Goal: Book appointment/travel/reservation

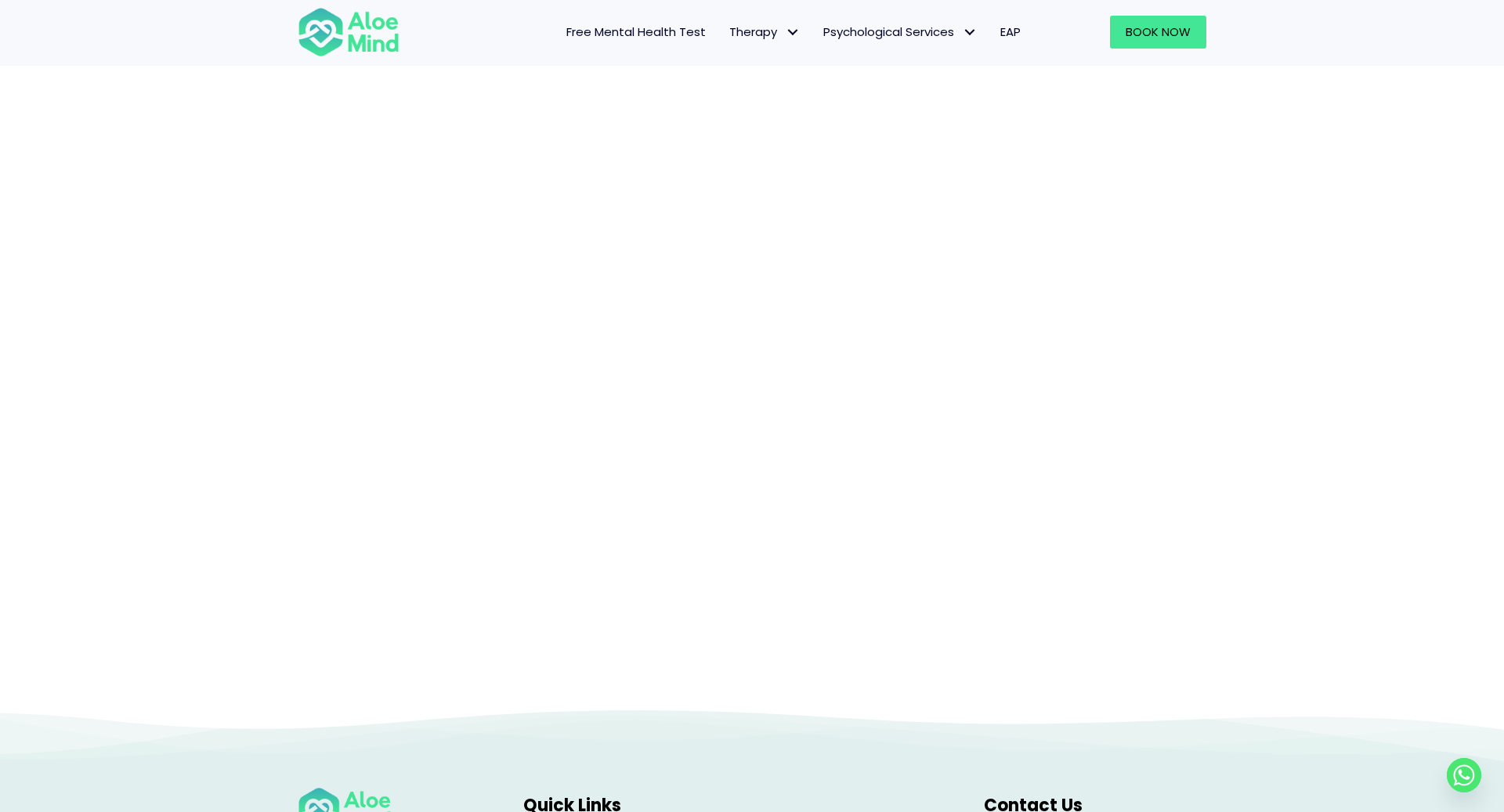
scroll to position [257, 0]
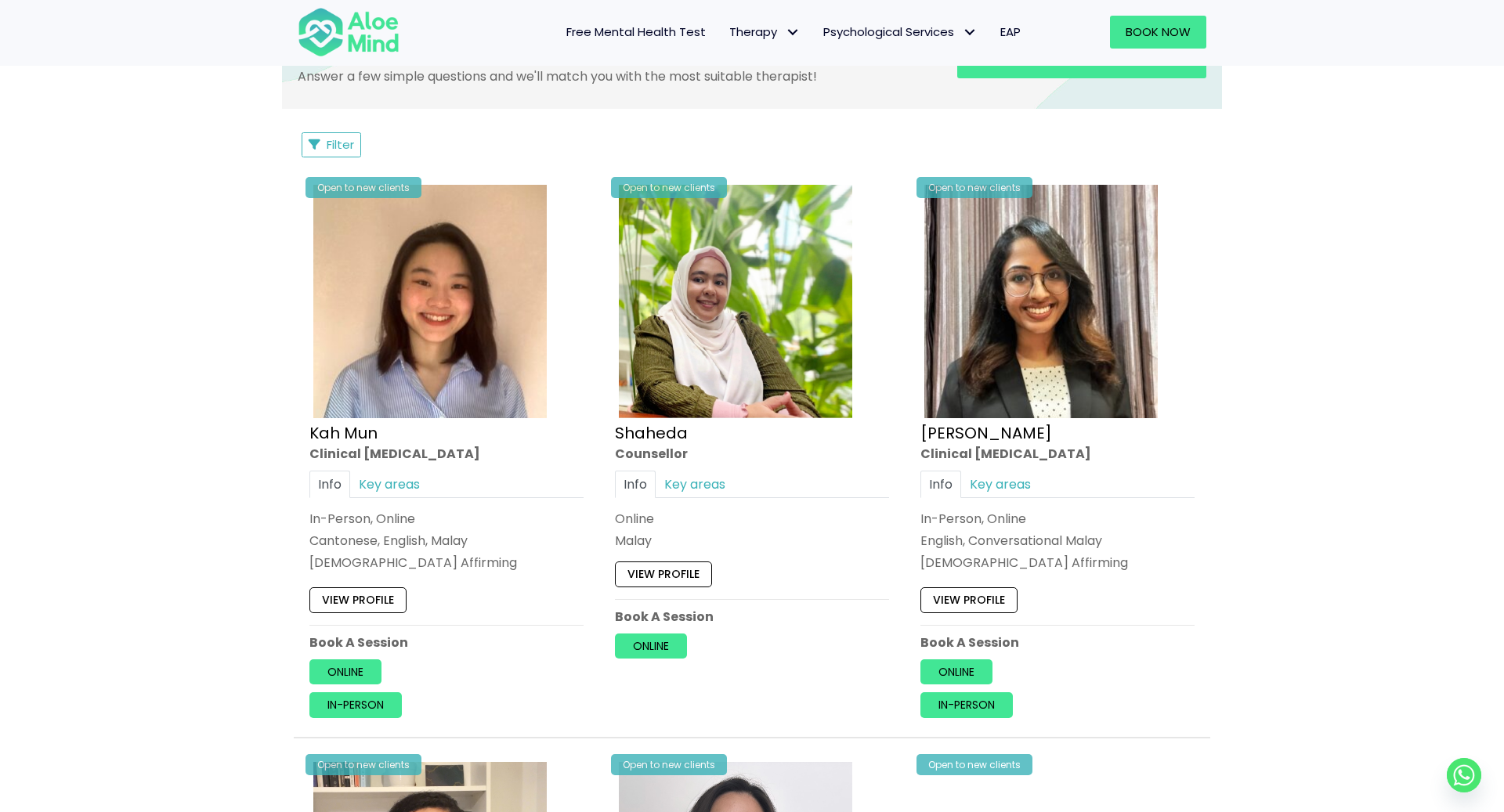
scroll to position [674, 0]
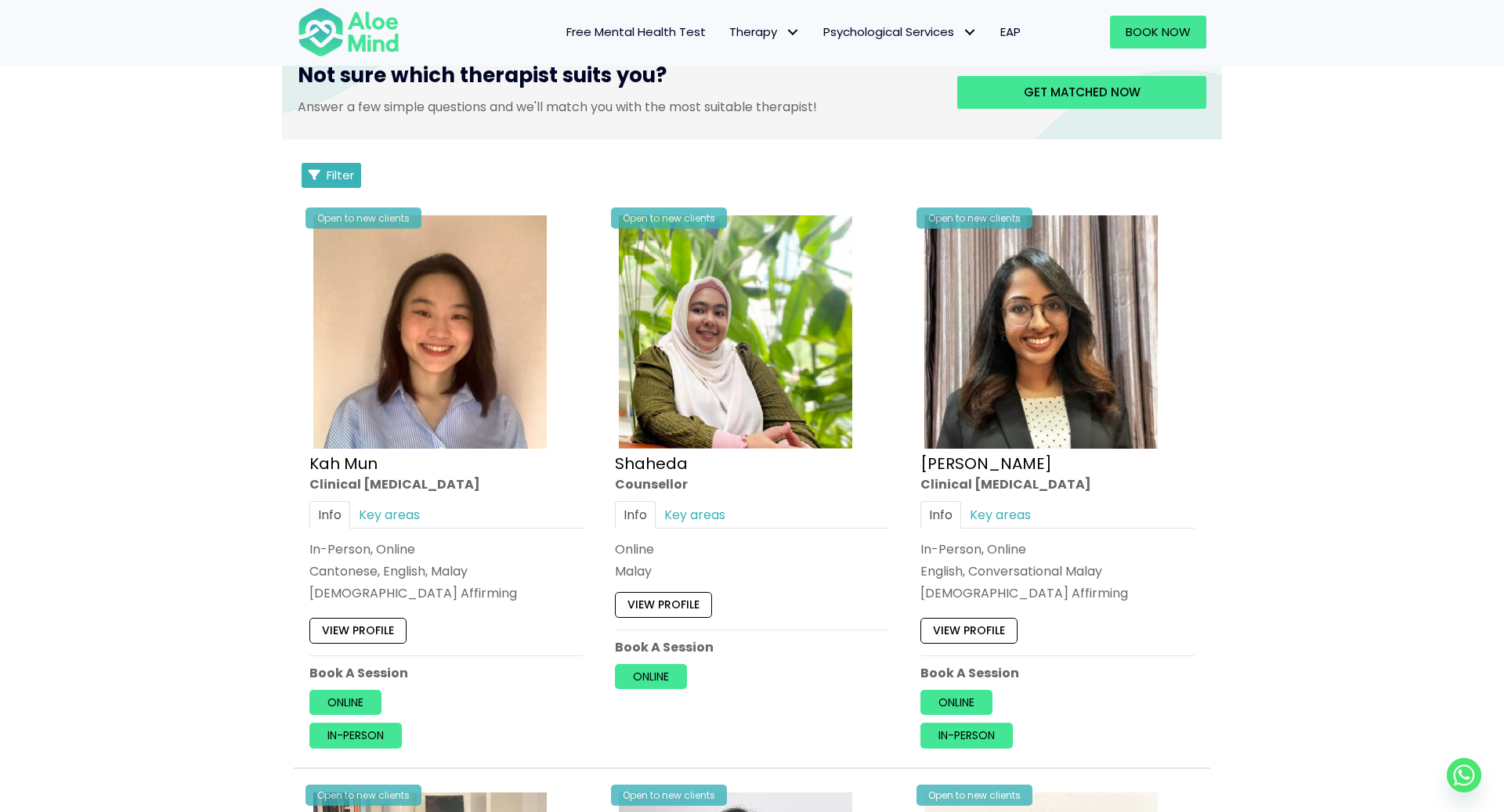
click at [331, 172] on span "Filter" at bounding box center [340, 174] width 27 height 16
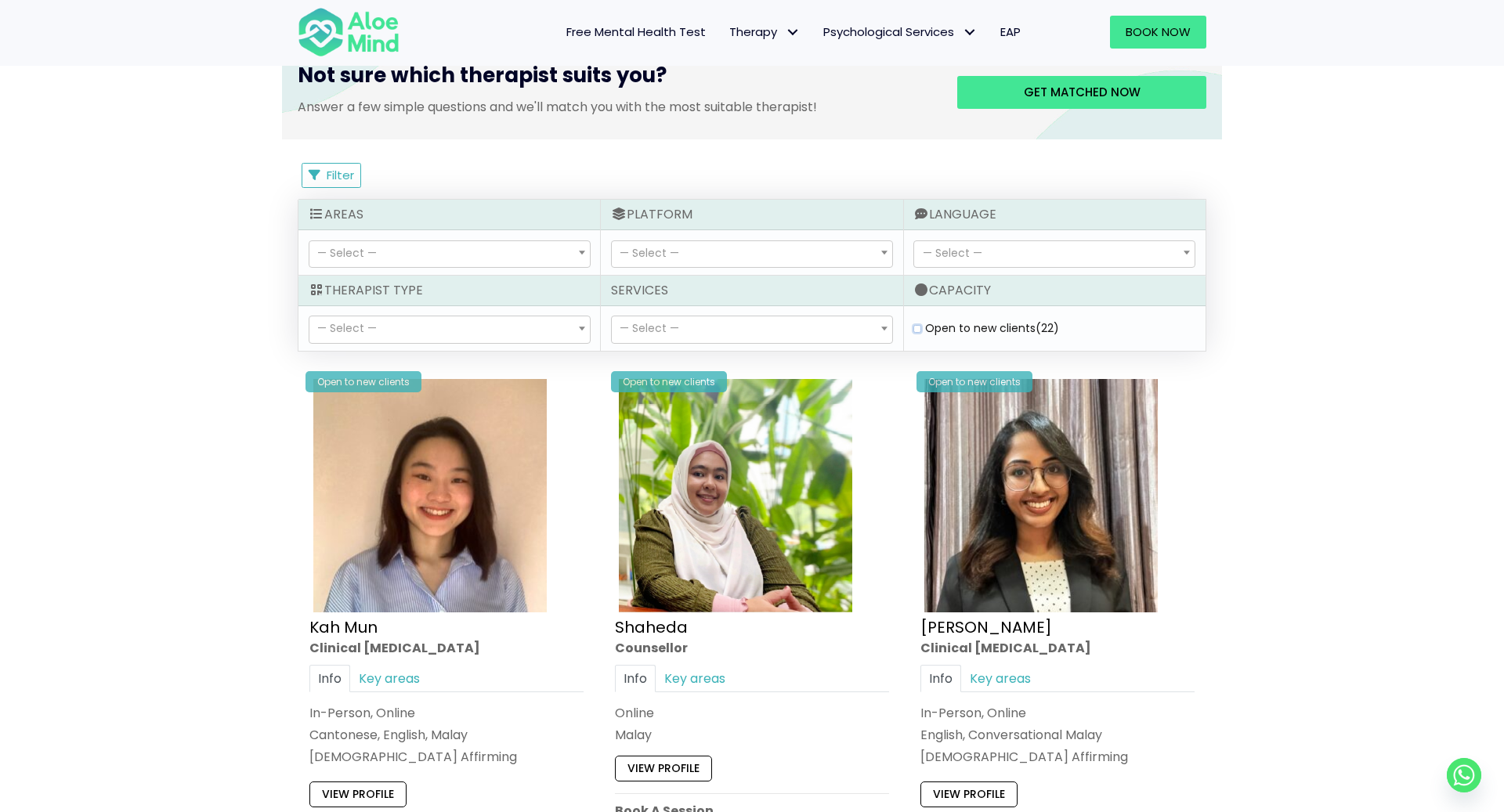
click at [916, 330] on clients "Open to new clients (22)" at bounding box center [917, 329] width 8 height 10
checkbox clients "true"
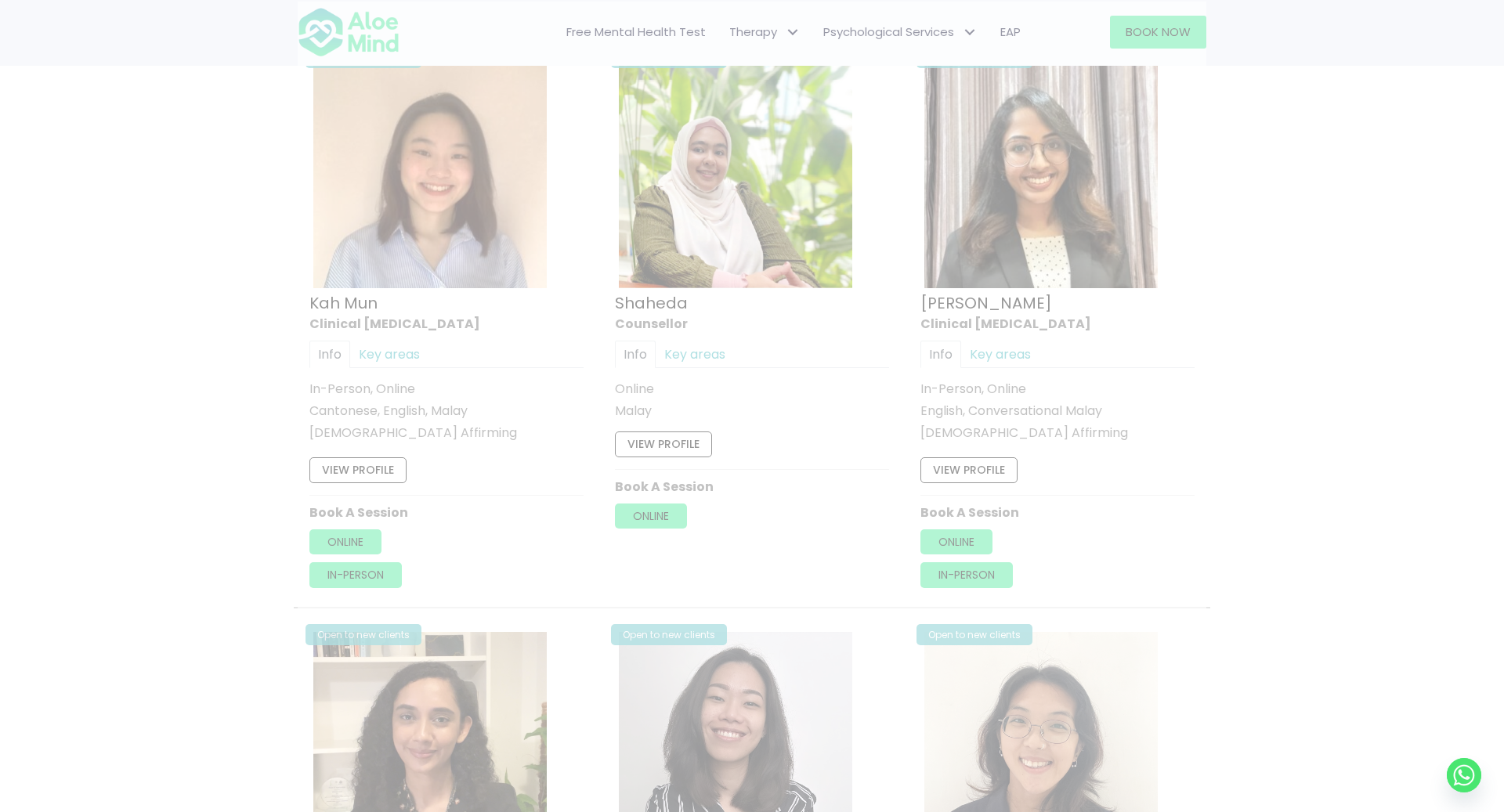
scroll to position [836, 0]
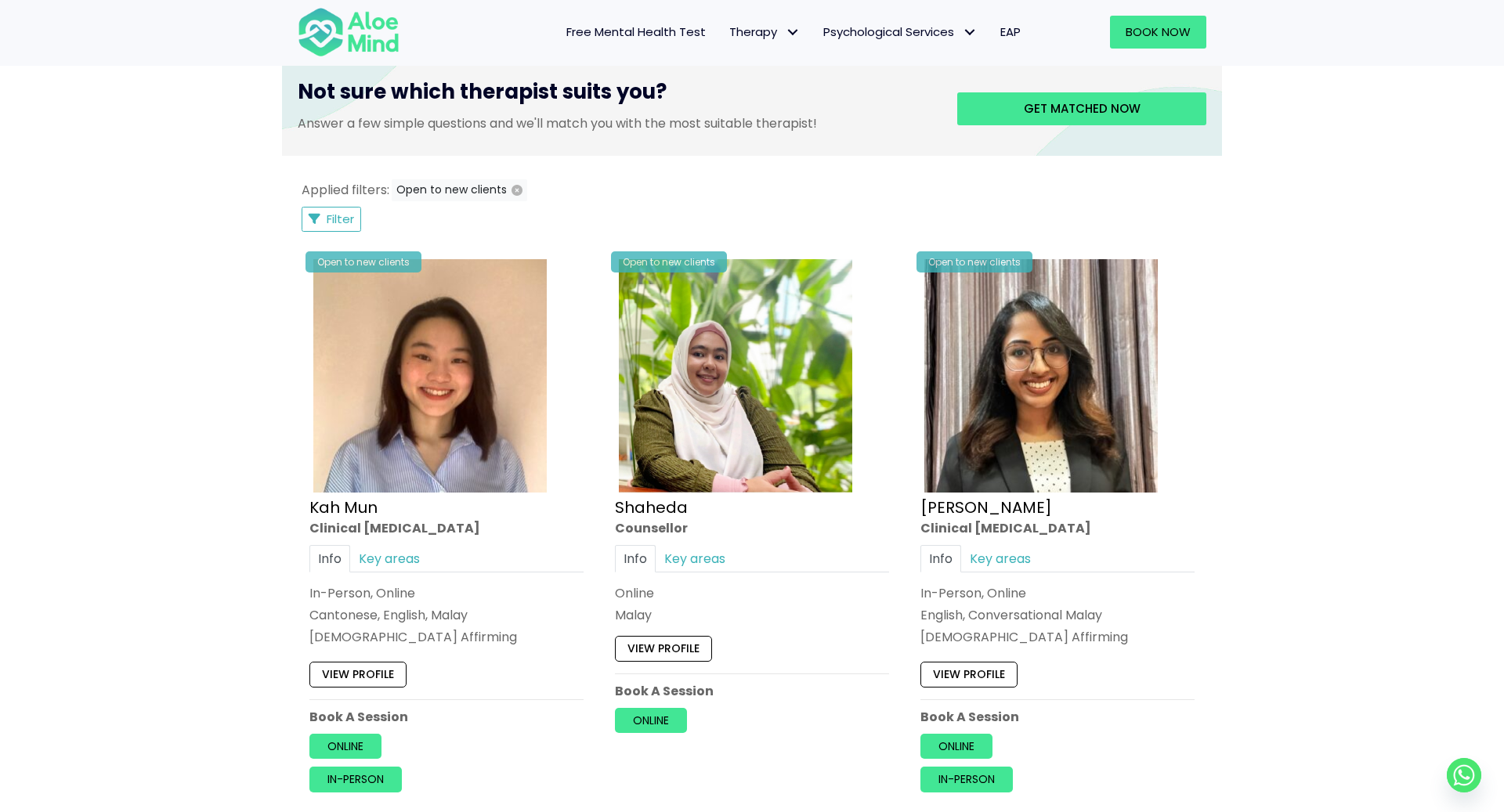
scroll to position [607, 0]
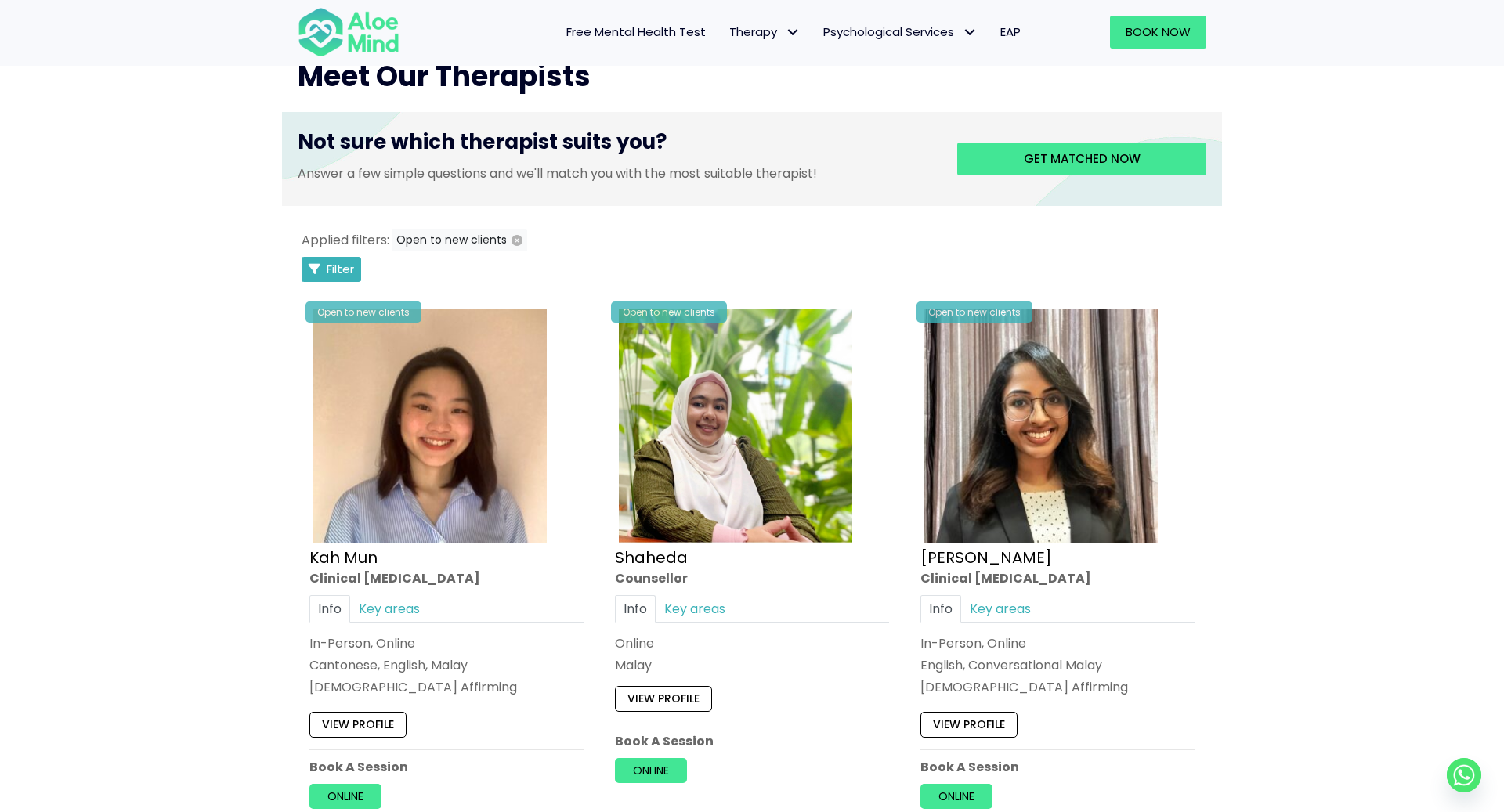
click at [353, 273] on span "Filter" at bounding box center [340, 268] width 27 height 16
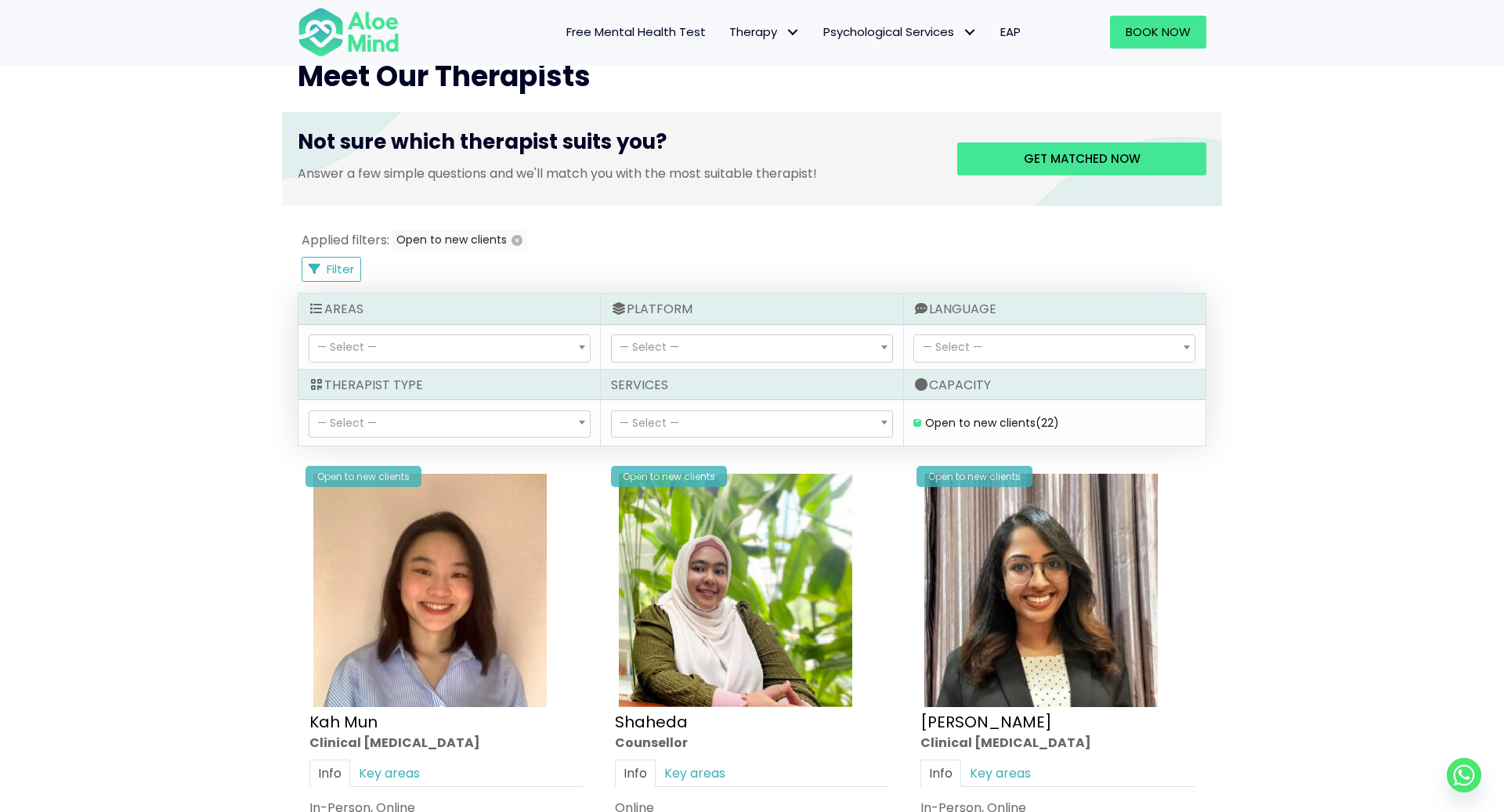
click at [691, 352] on span "— Select —" at bounding box center [752, 347] width 280 height 26
select select "72"
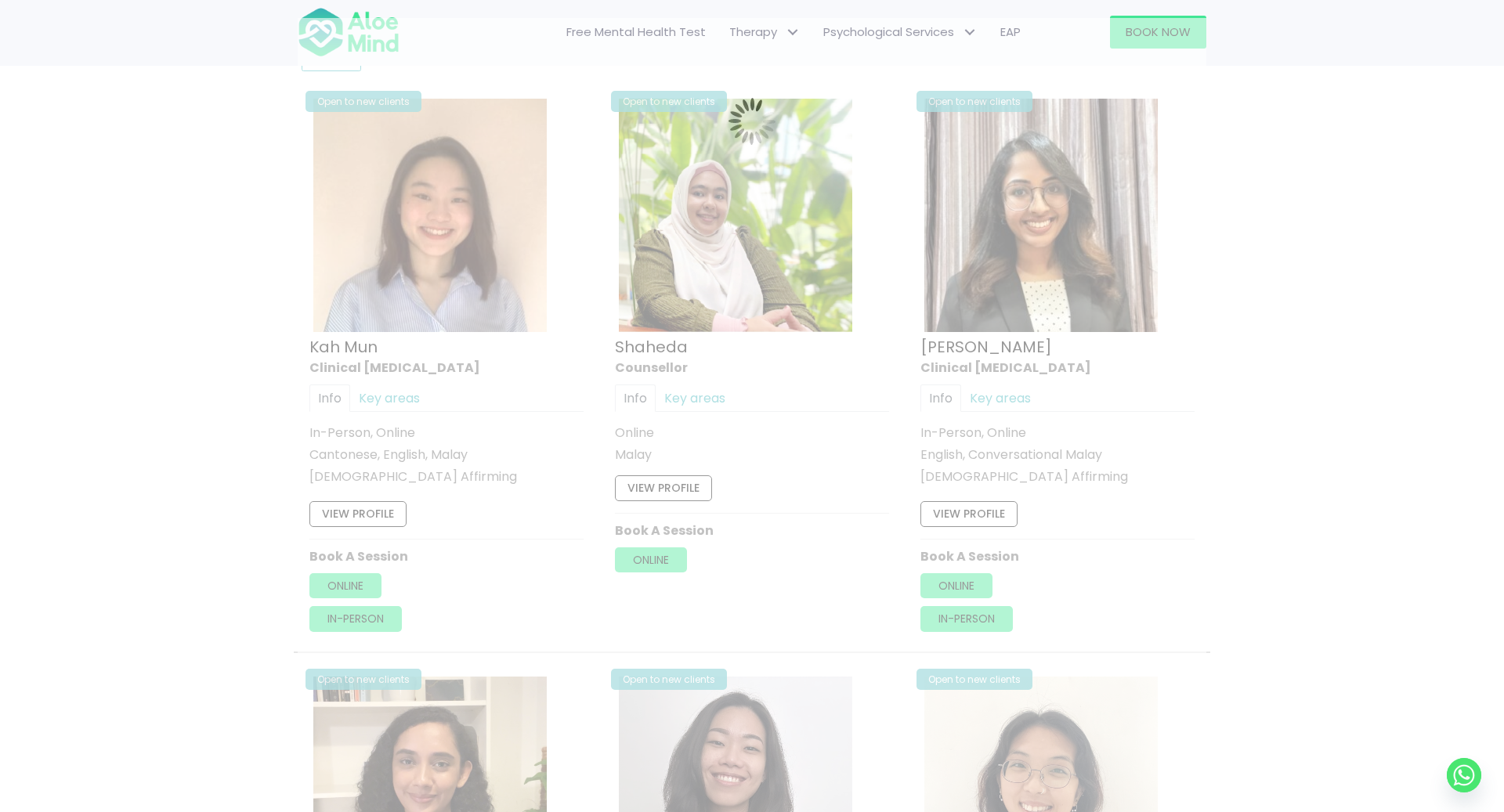
scroll to position [836, 0]
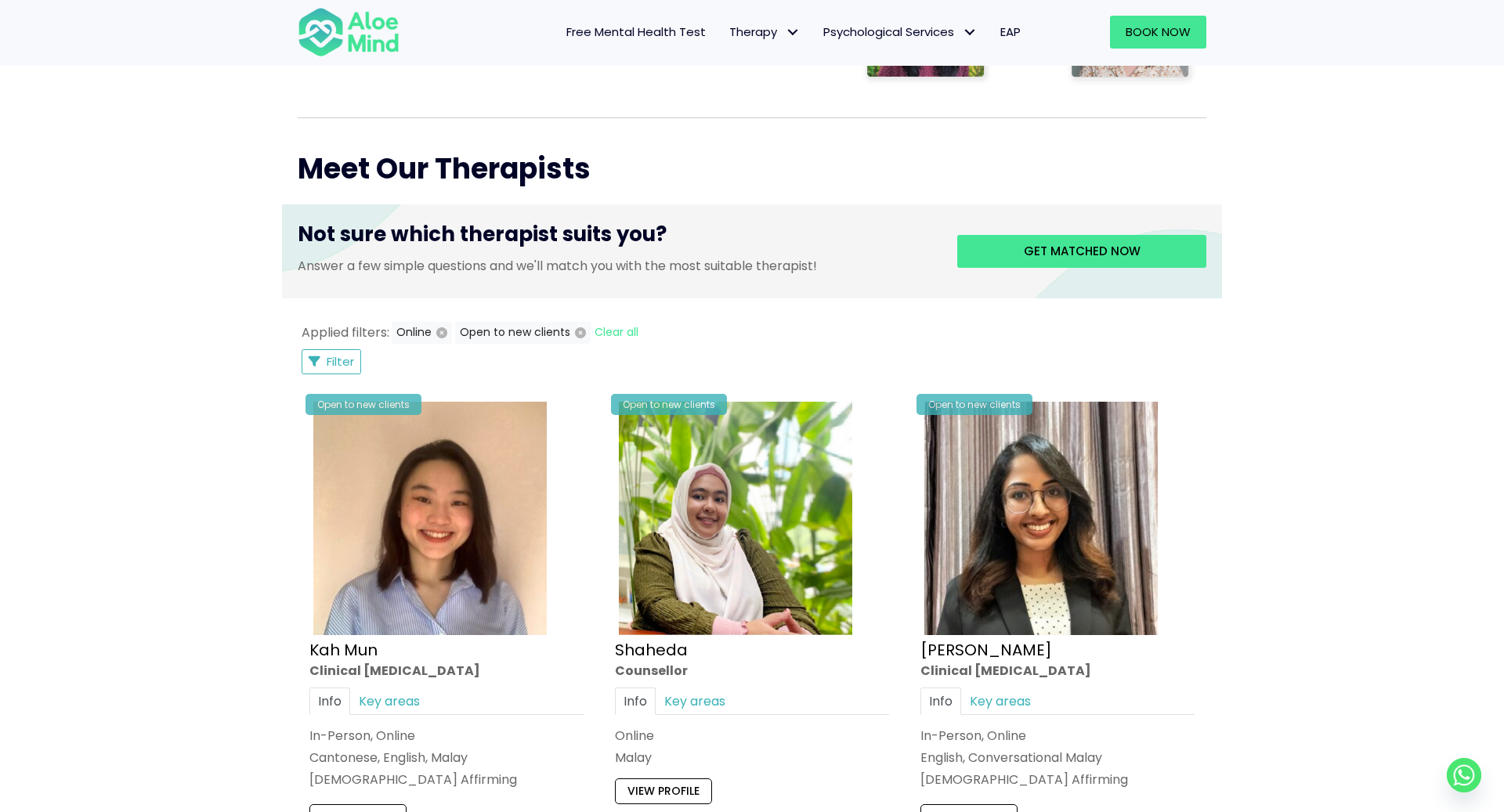
scroll to position [510, 0]
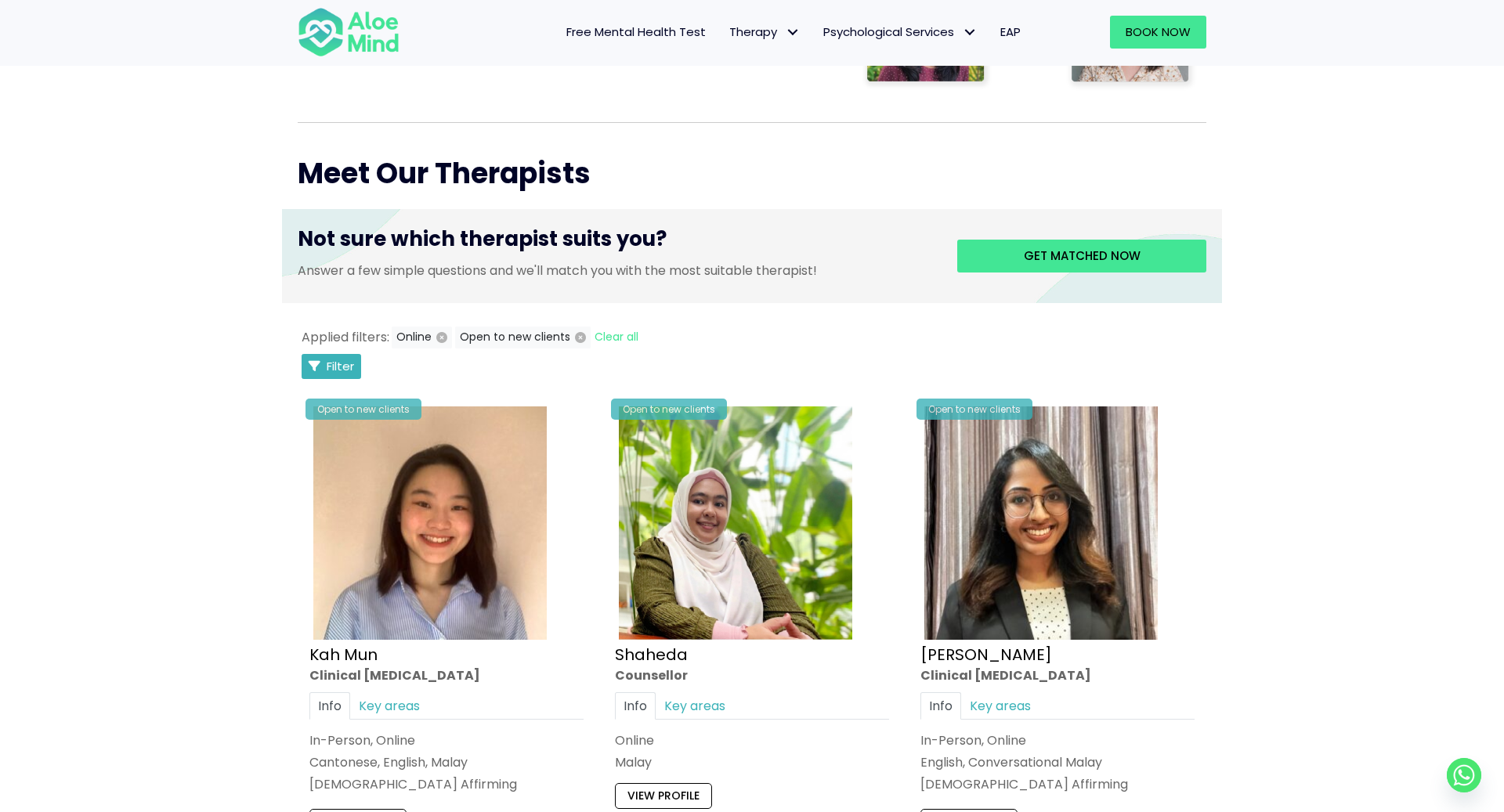
click at [352, 366] on span "Filter" at bounding box center [340, 365] width 27 height 16
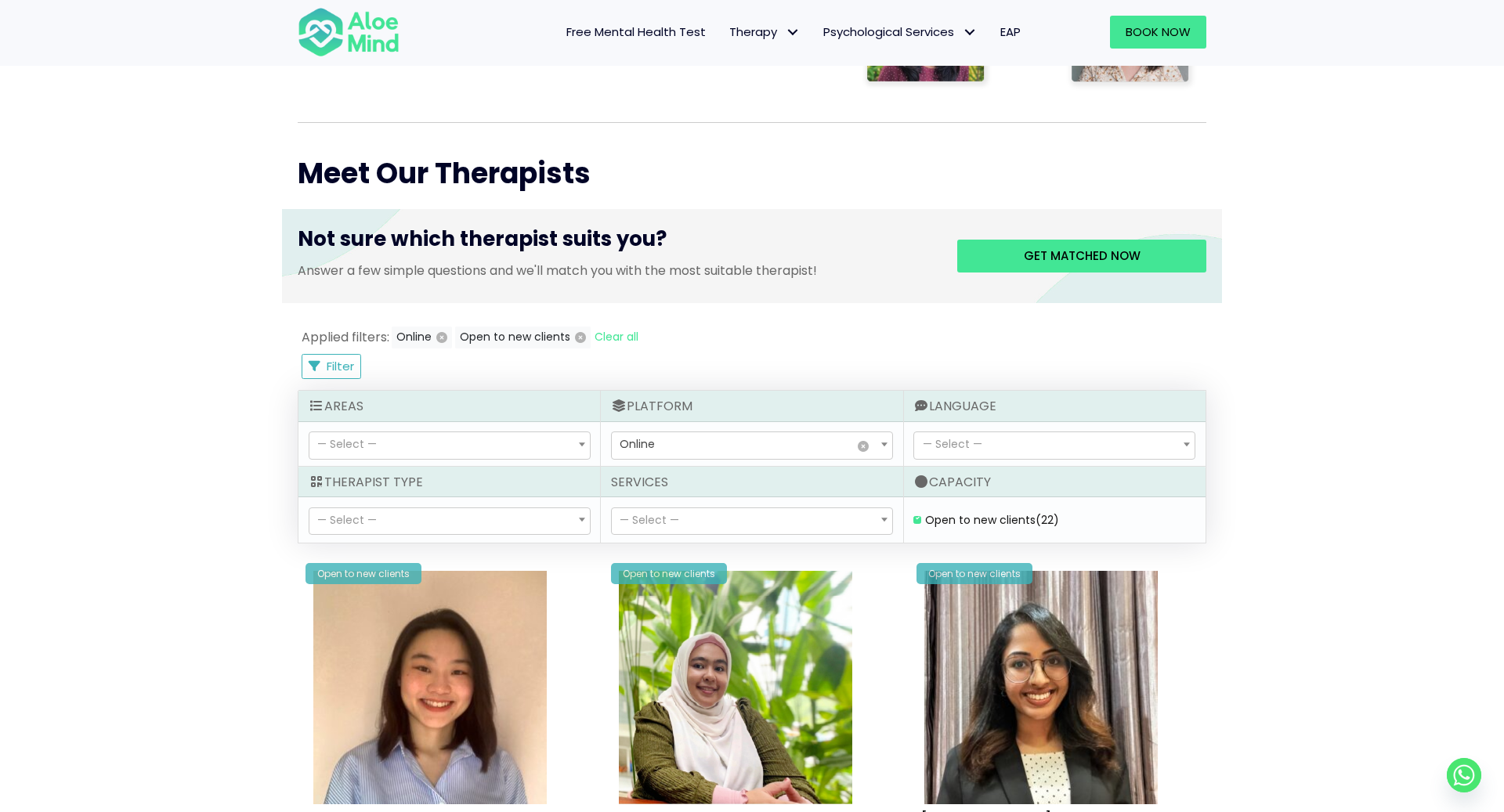
click at [944, 436] on span "— Select —" at bounding box center [953, 443] width 59 height 15
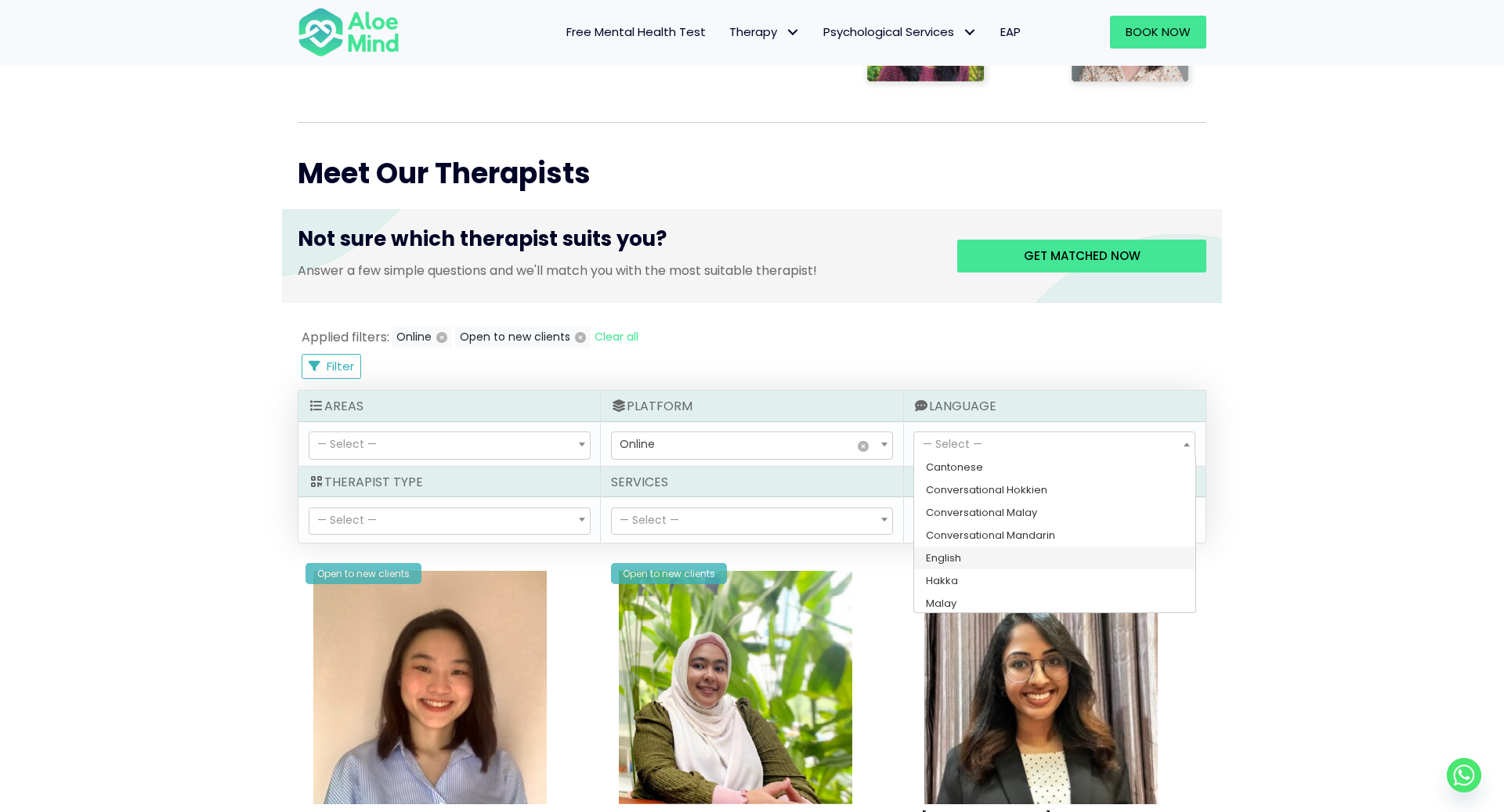
select select "139"
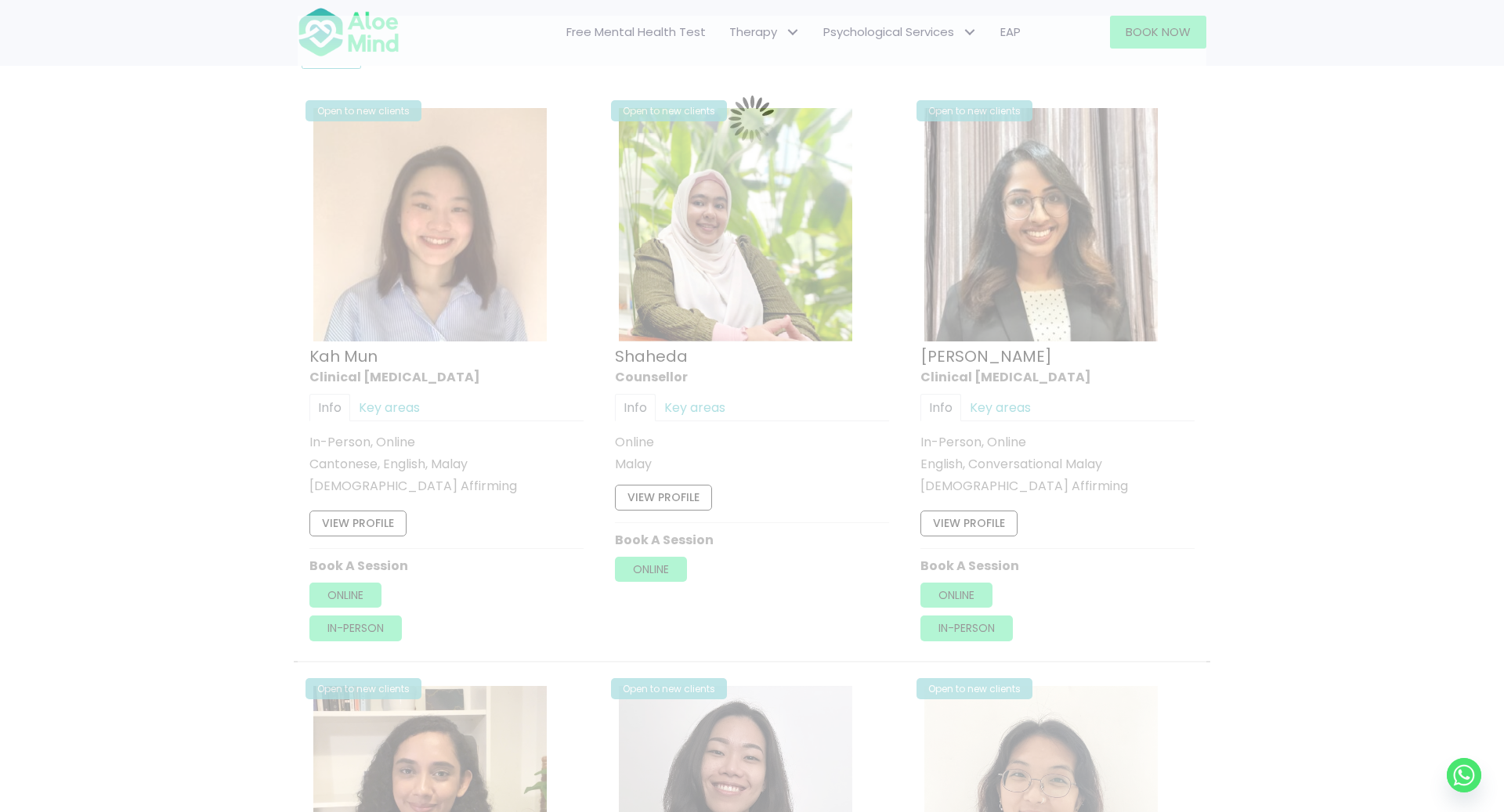
scroll to position [836, 0]
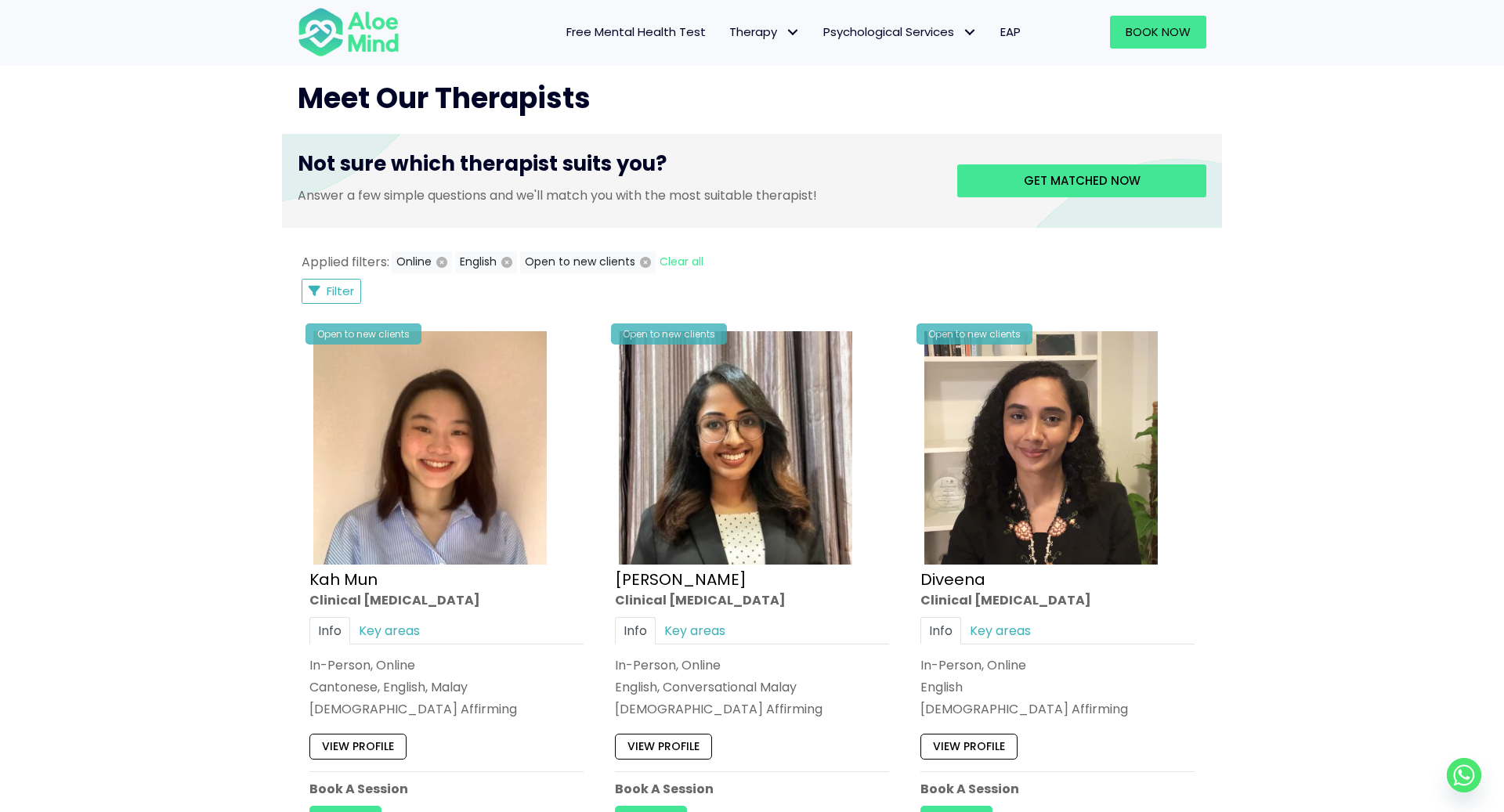
scroll to position [584, 0]
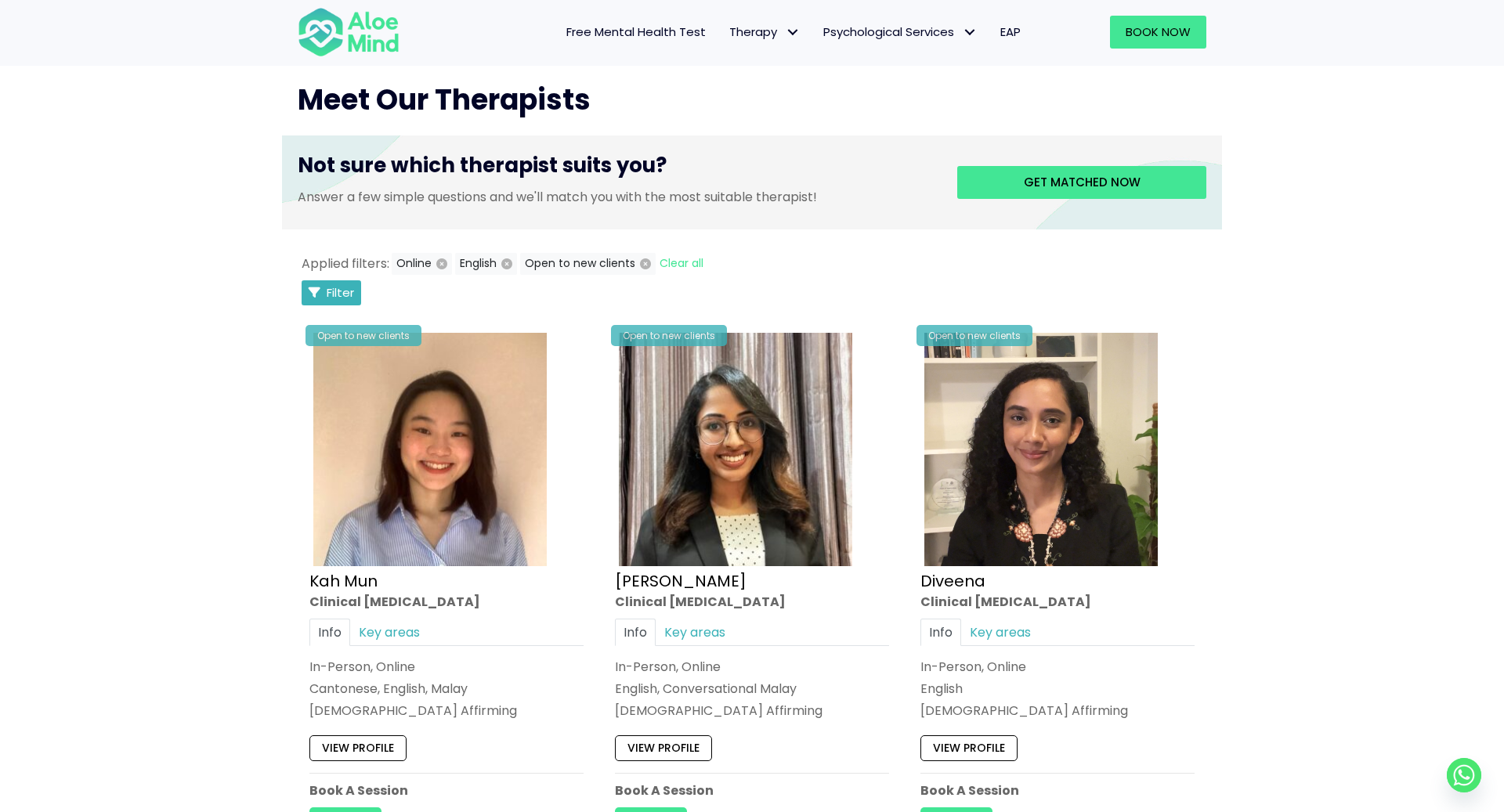
click at [344, 287] on span "Filter" at bounding box center [340, 292] width 27 height 16
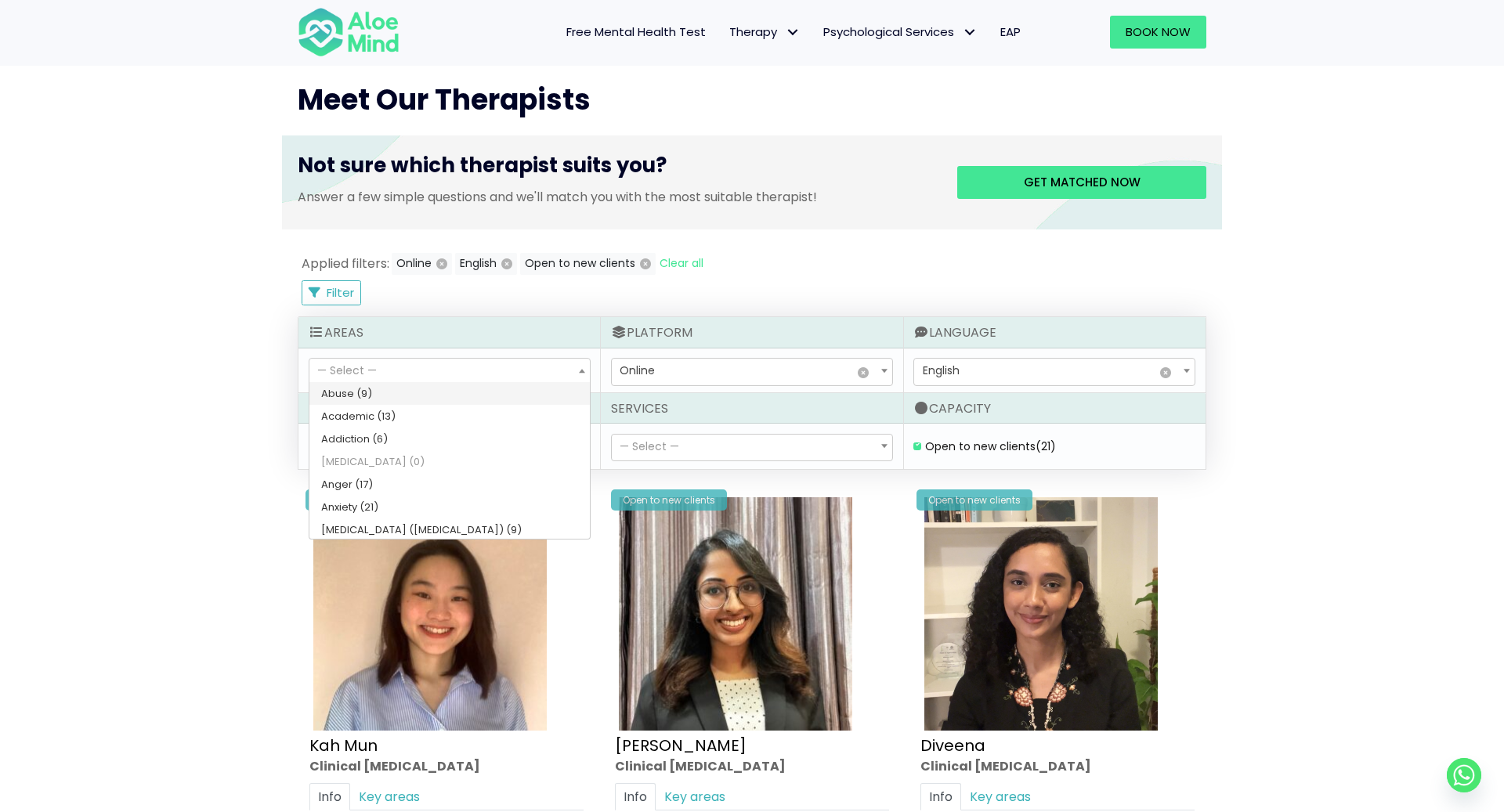
click at [462, 365] on span "— Select —" at bounding box center [450, 371] width 280 height 26
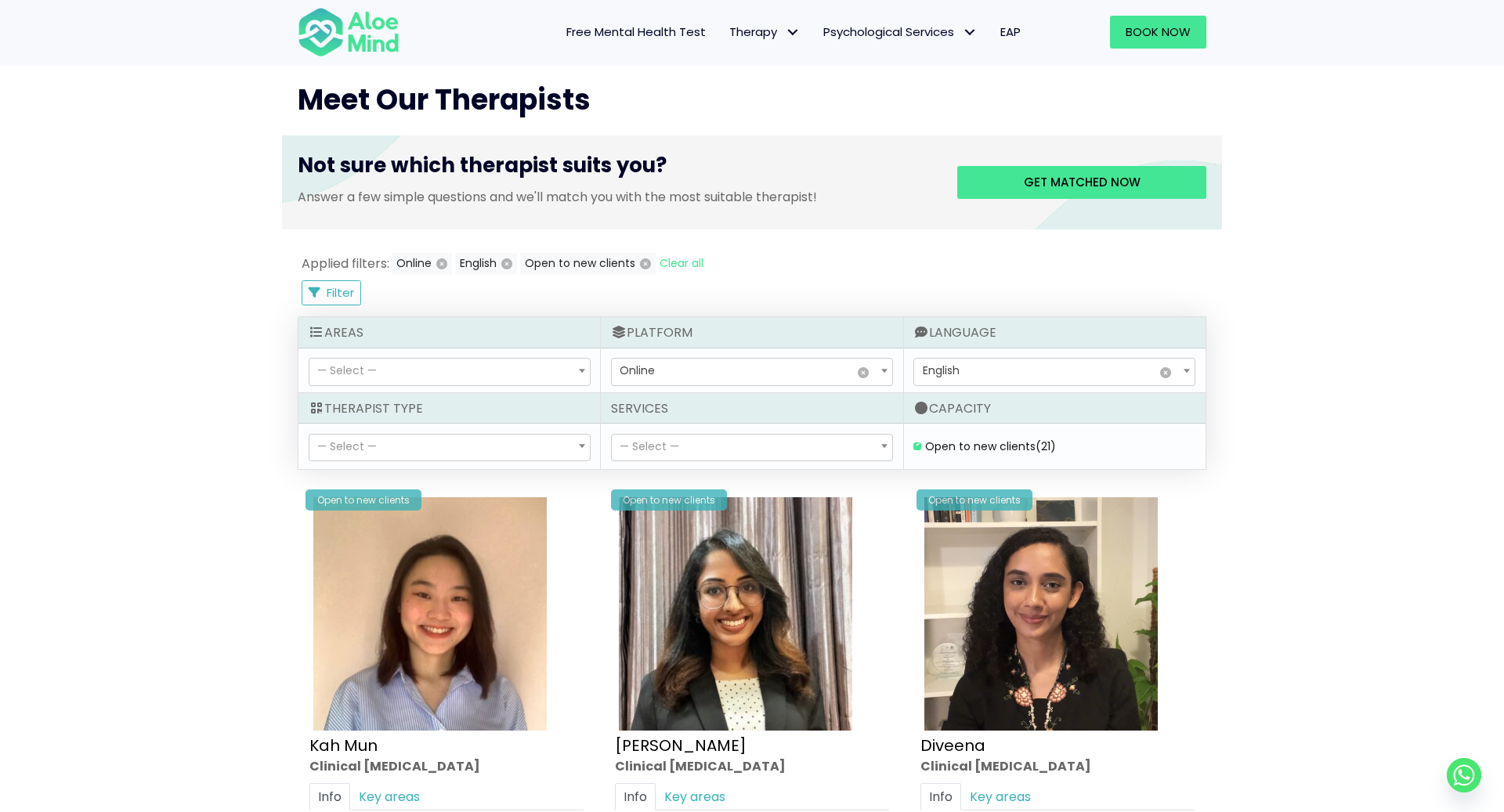
click at [646, 449] on span "— Select —" at bounding box center [649, 446] width 59 height 15
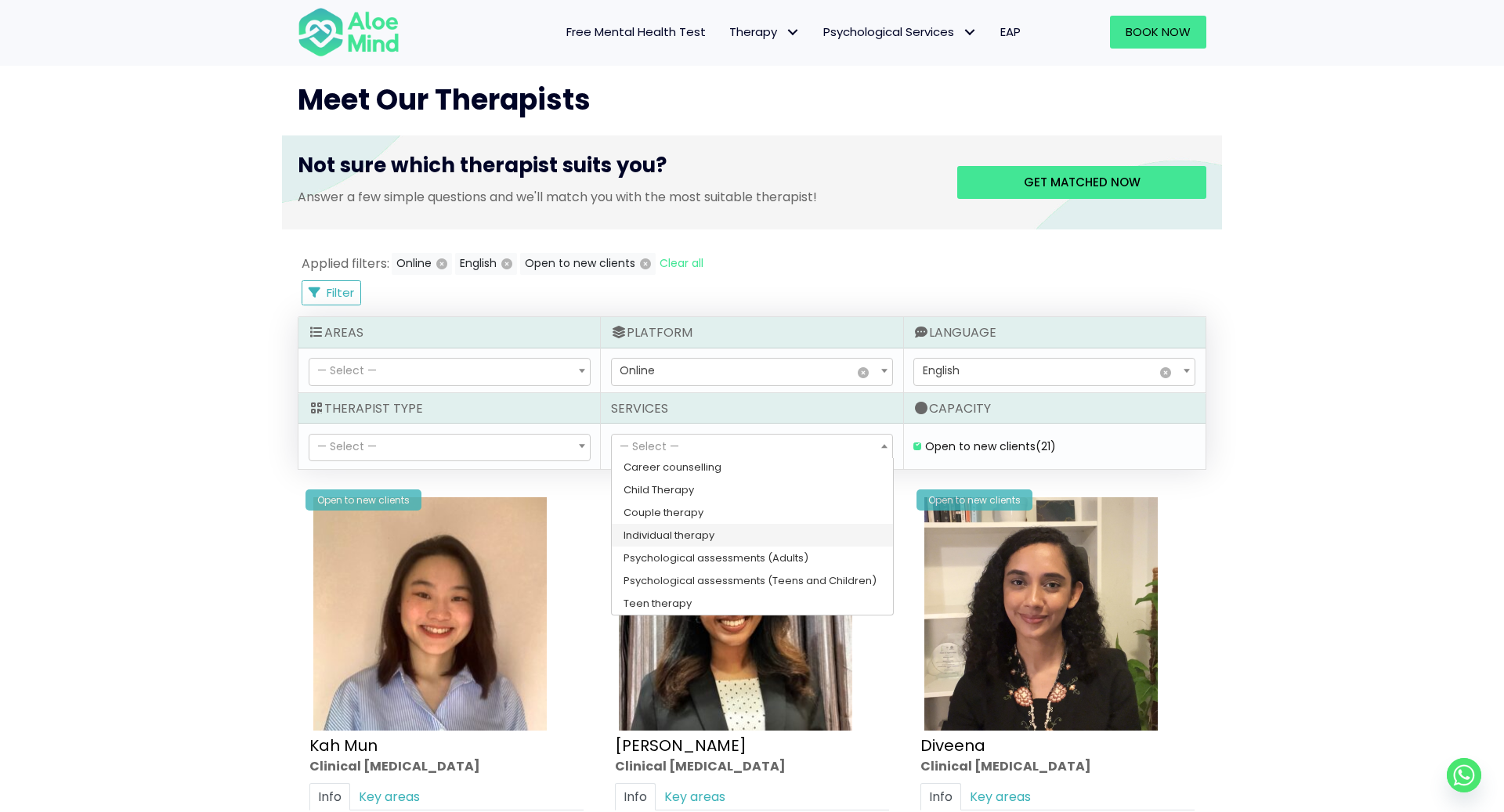
scroll to position [0, 0]
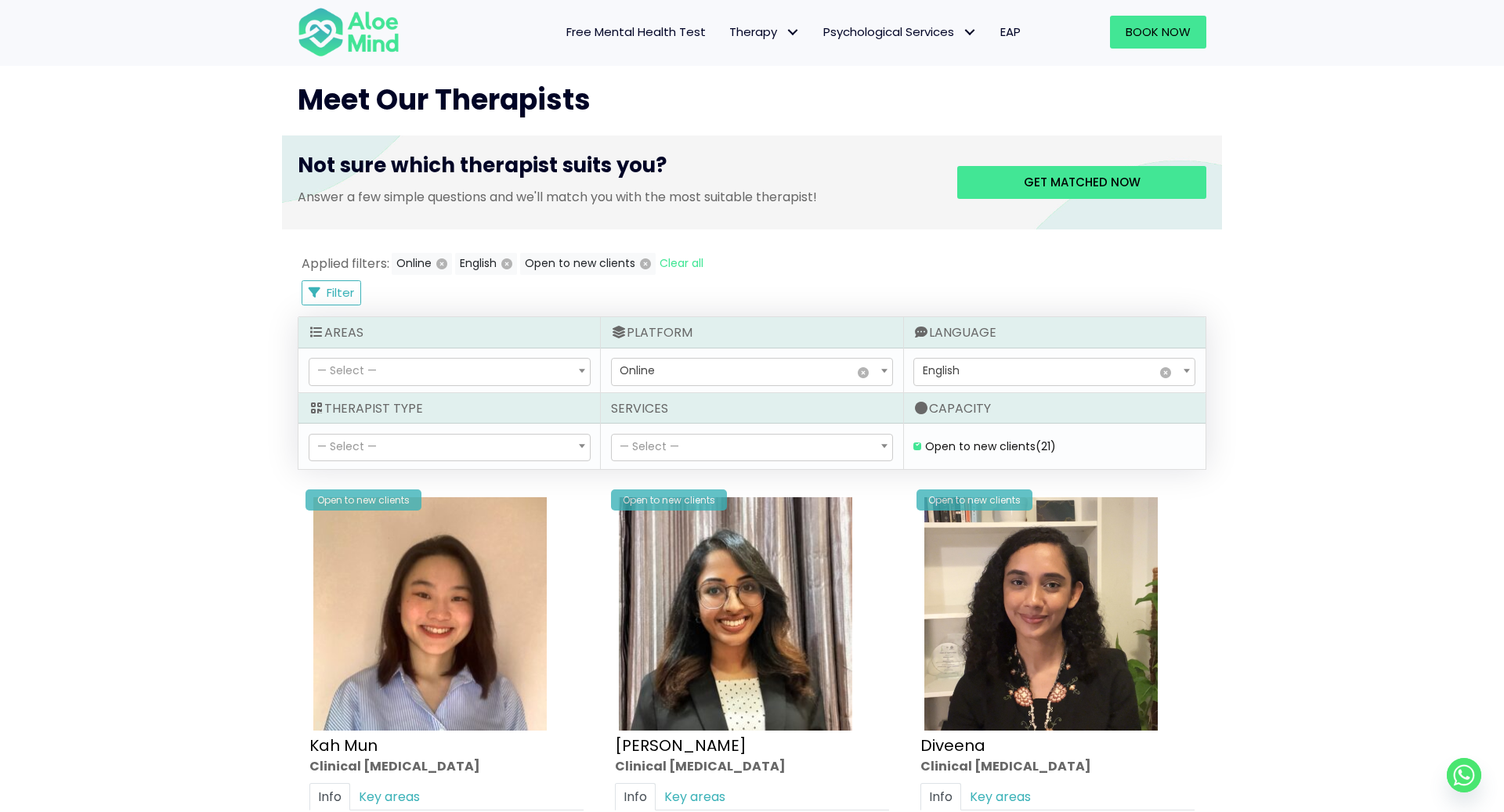
click at [475, 377] on span "— Select —" at bounding box center [450, 371] width 280 height 26
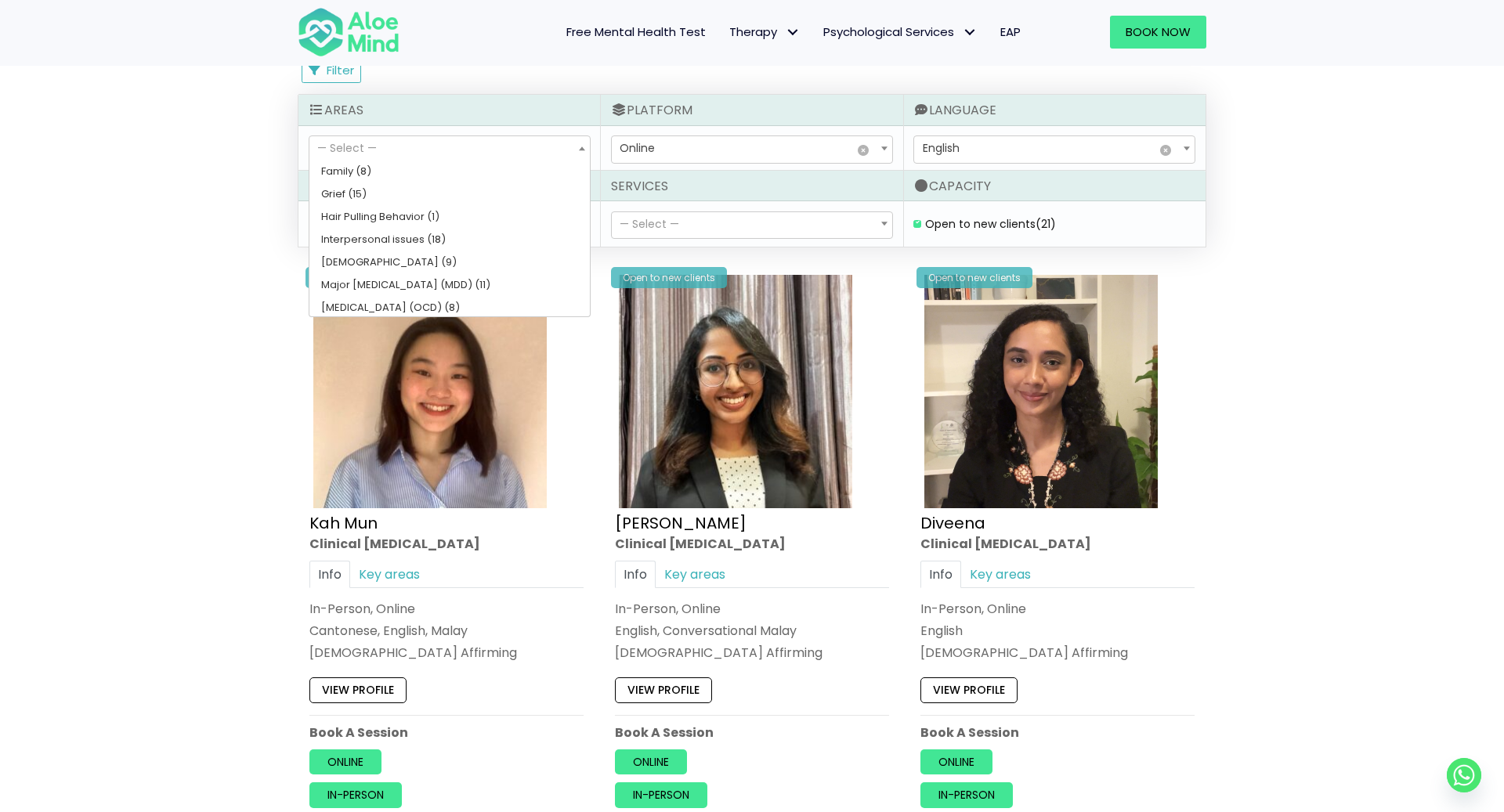
scroll to position [399, 0]
select select "55"
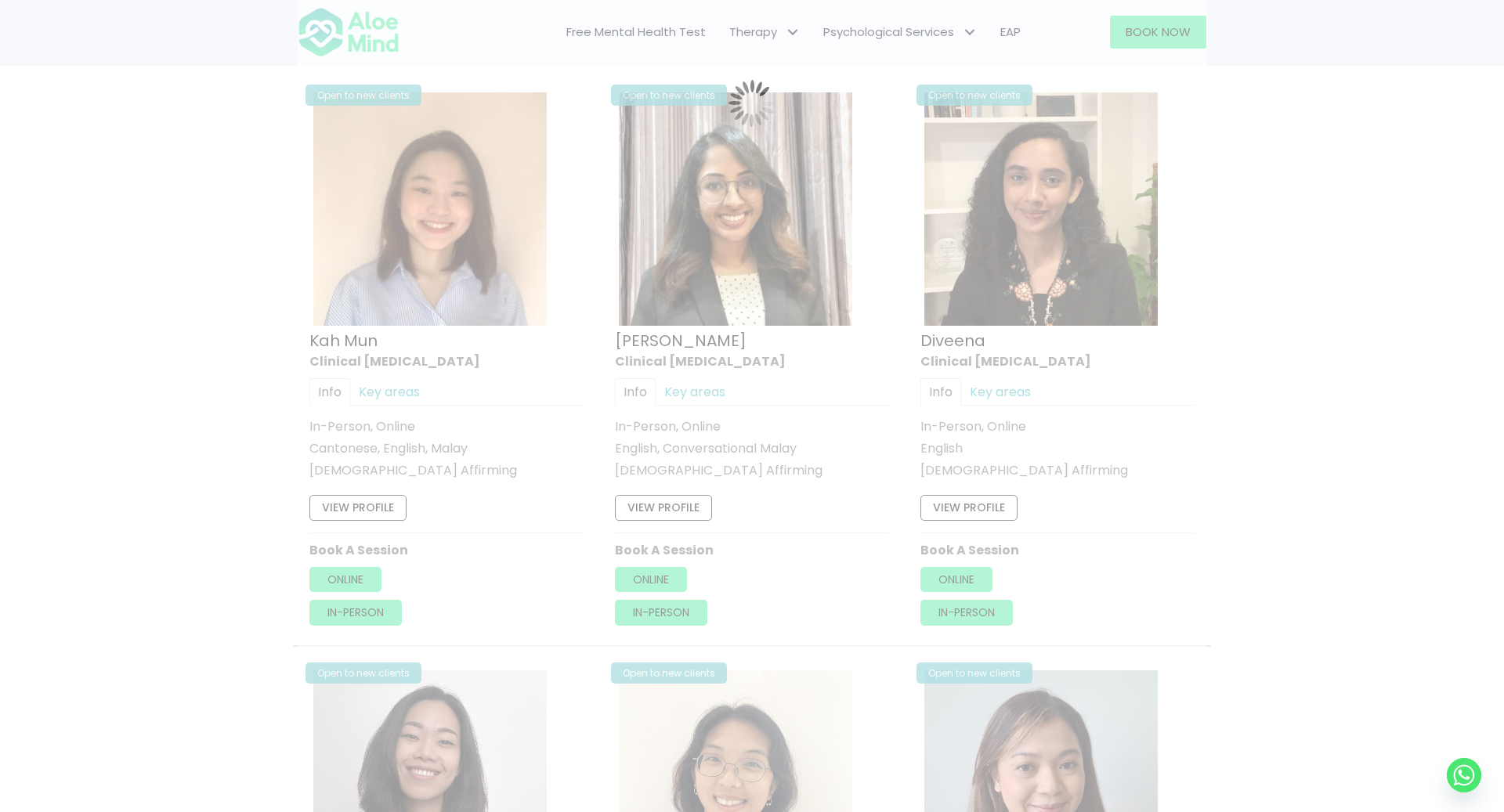
scroll to position [836, 0]
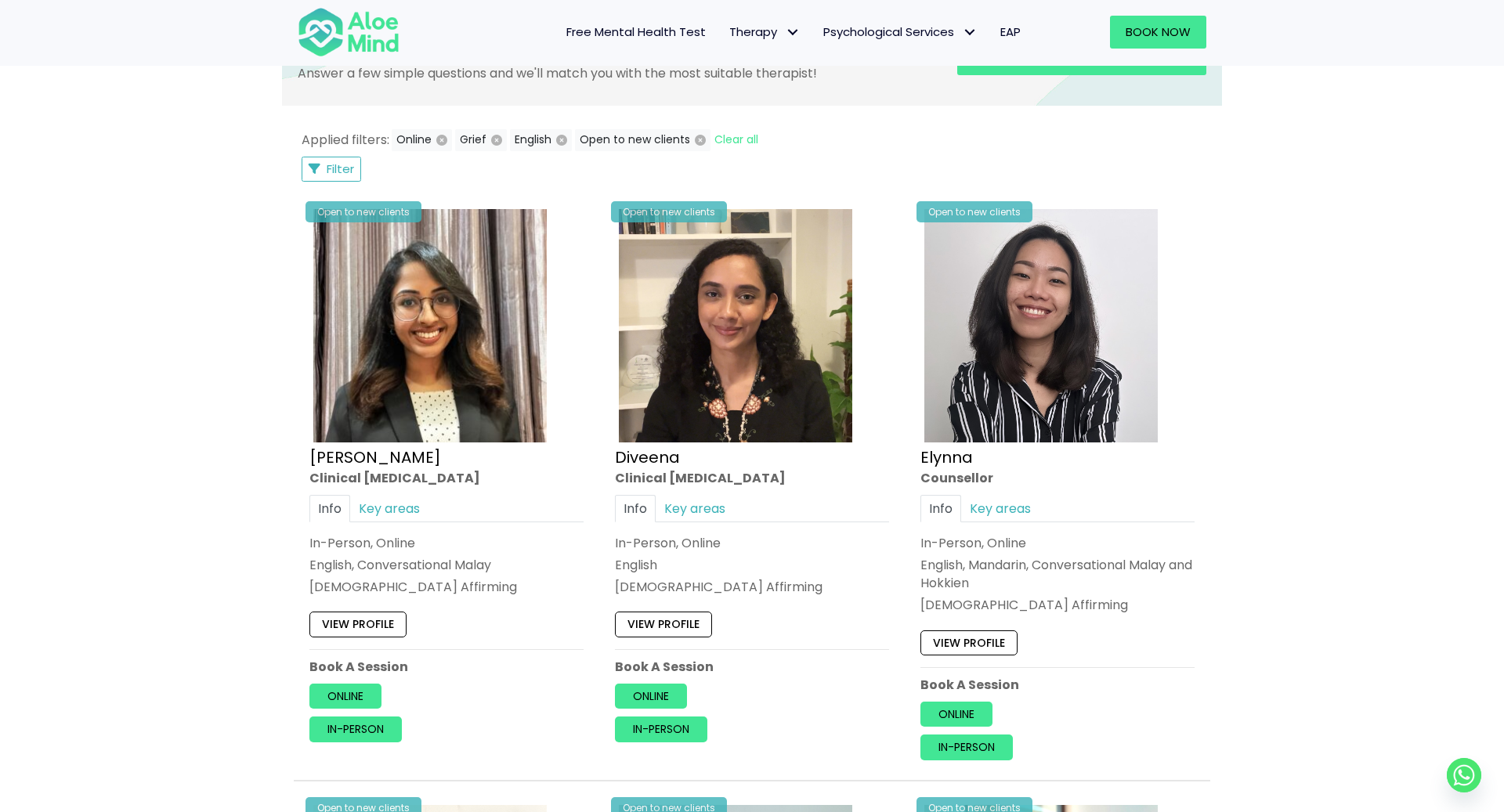
scroll to position [420, 0]
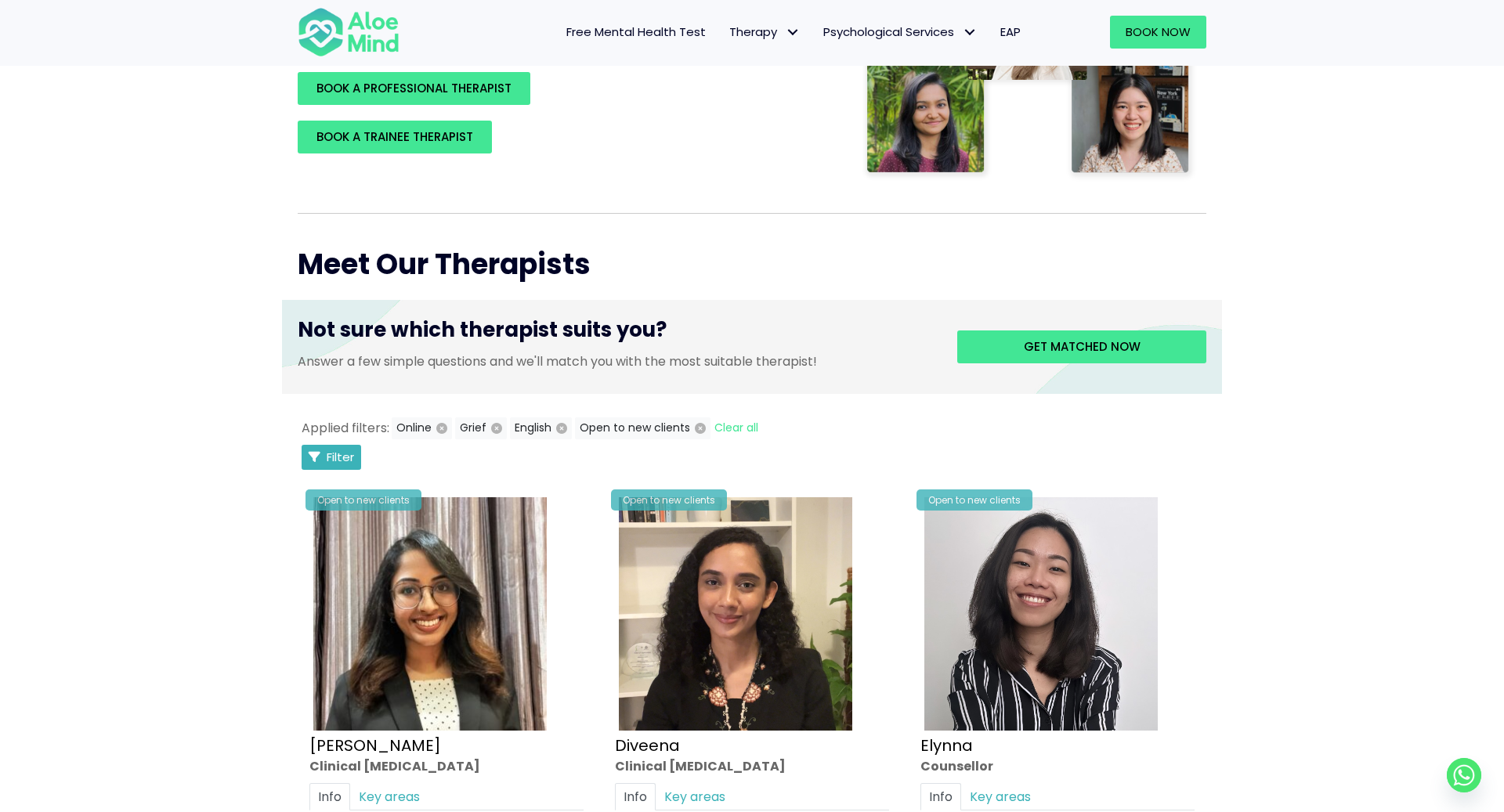
click at [342, 449] on span "Filter" at bounding box center [340, 456] width 27 height 16
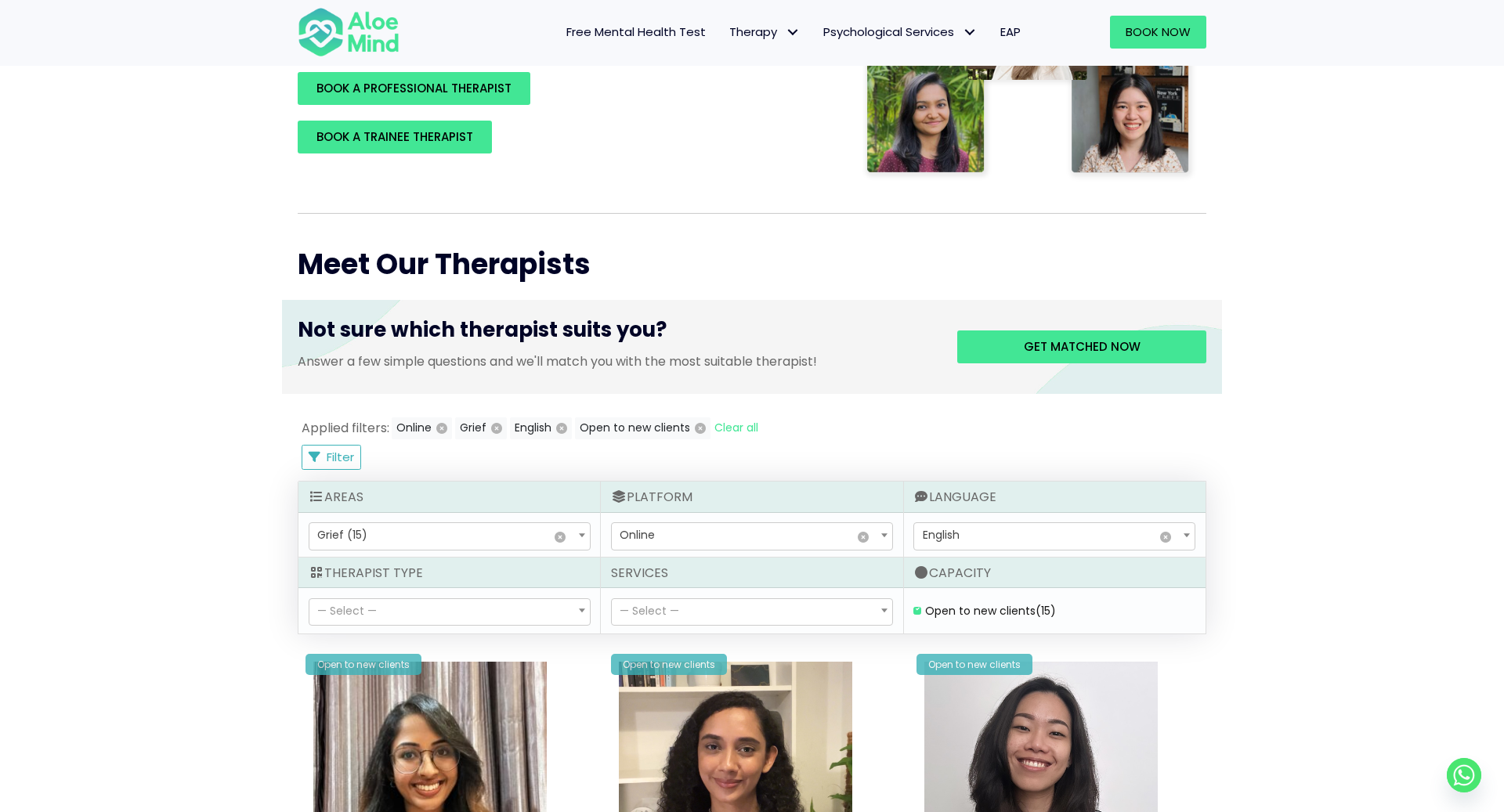
click at [418, 543] on span "× Grief (15)" at bounding box center [450, 536] width 280 height 26
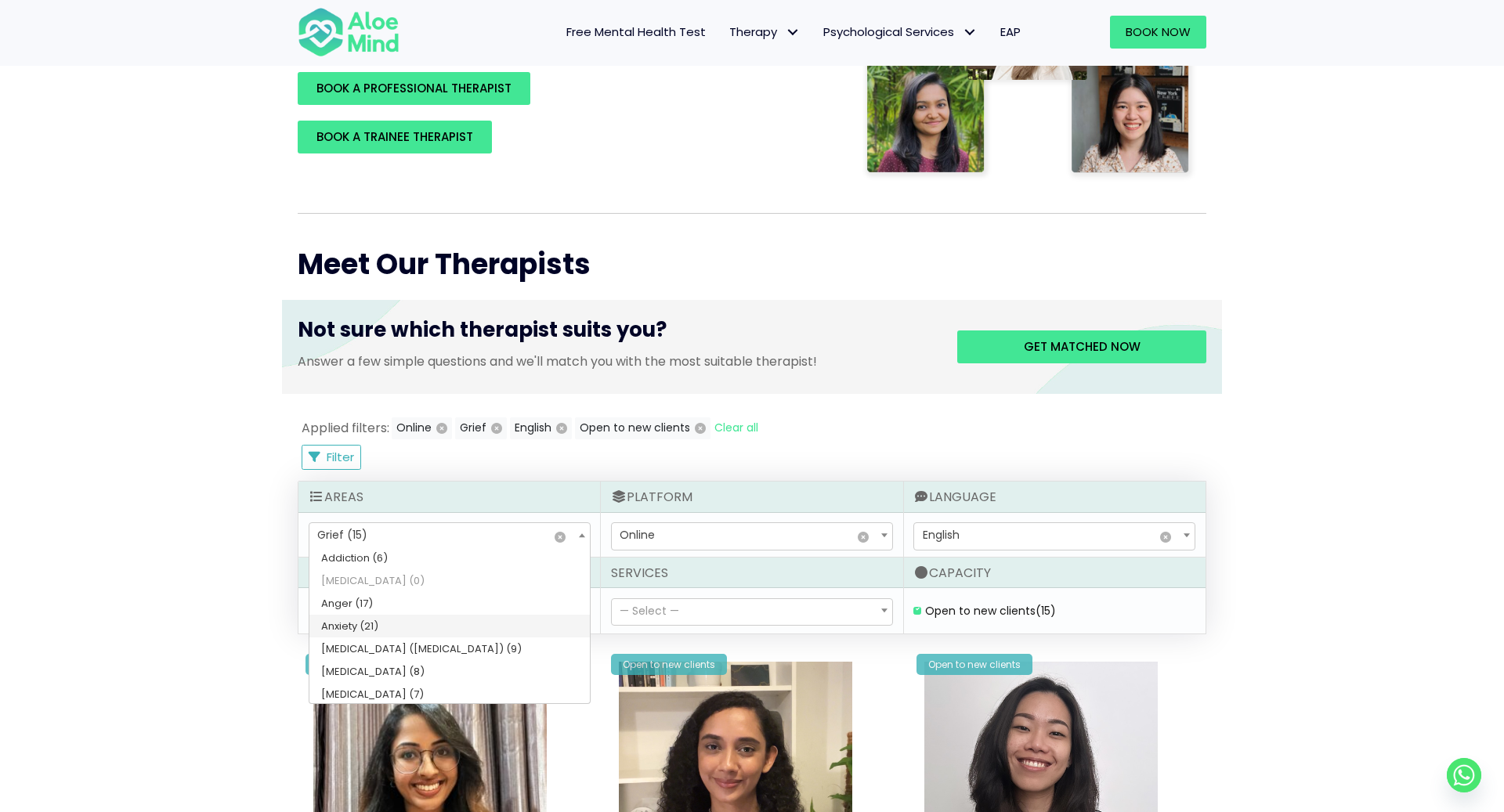
scroll to position [0, 0]
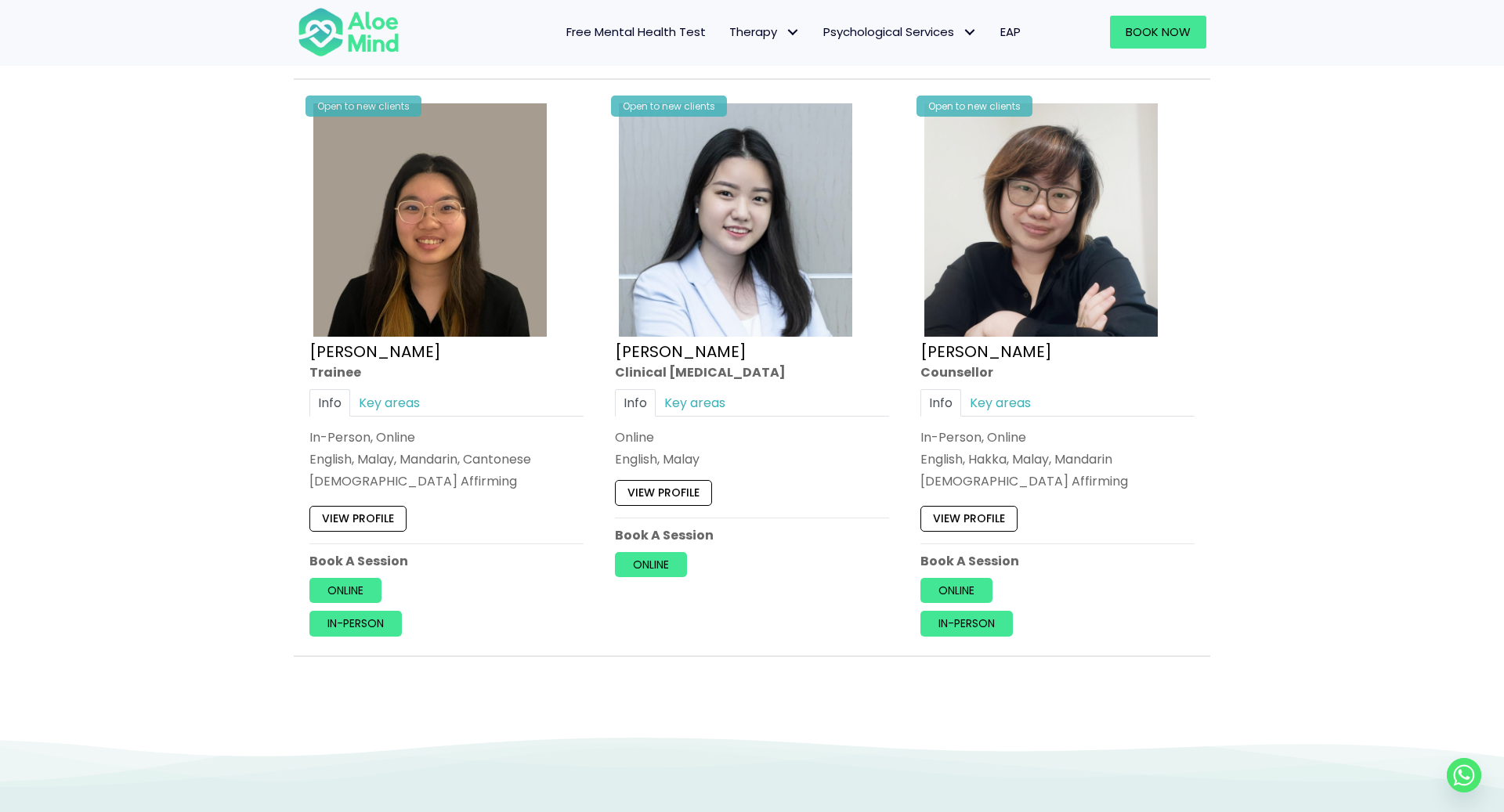
scroll to position [3249, 0]
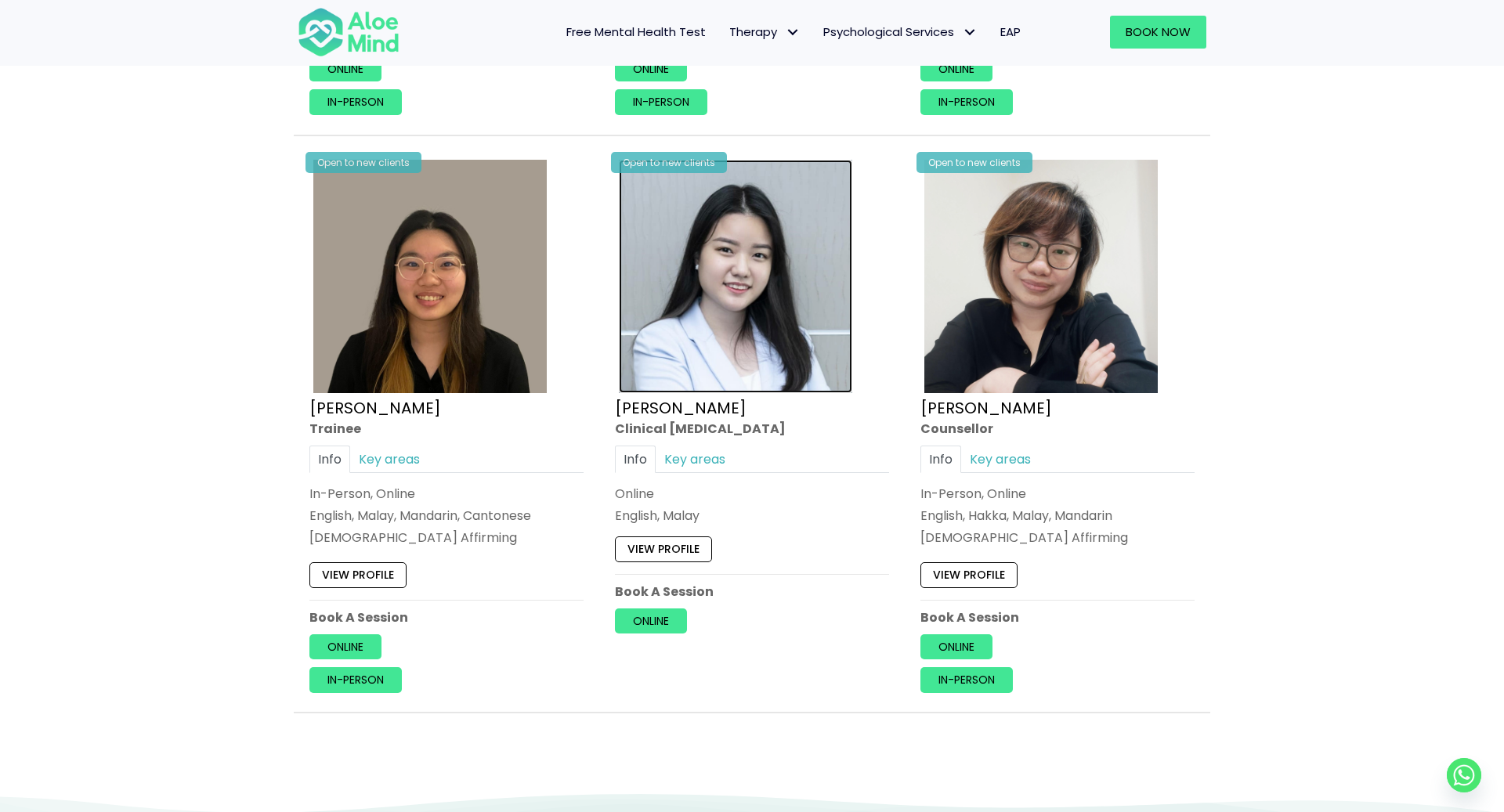
click at [675, 239] on img at bounding box center [735, 276] width 234 height 234
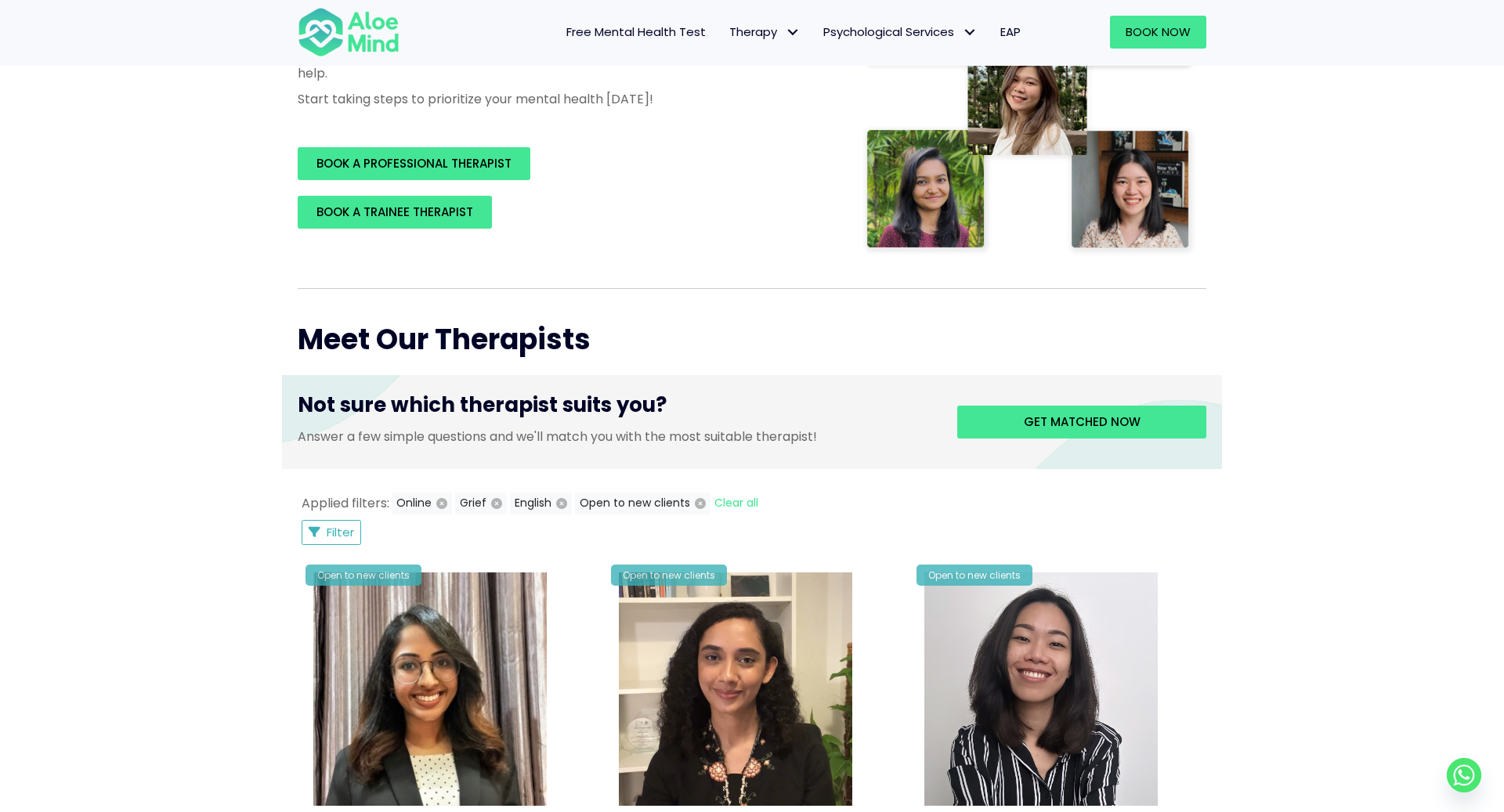
scroll to position [339, 0]
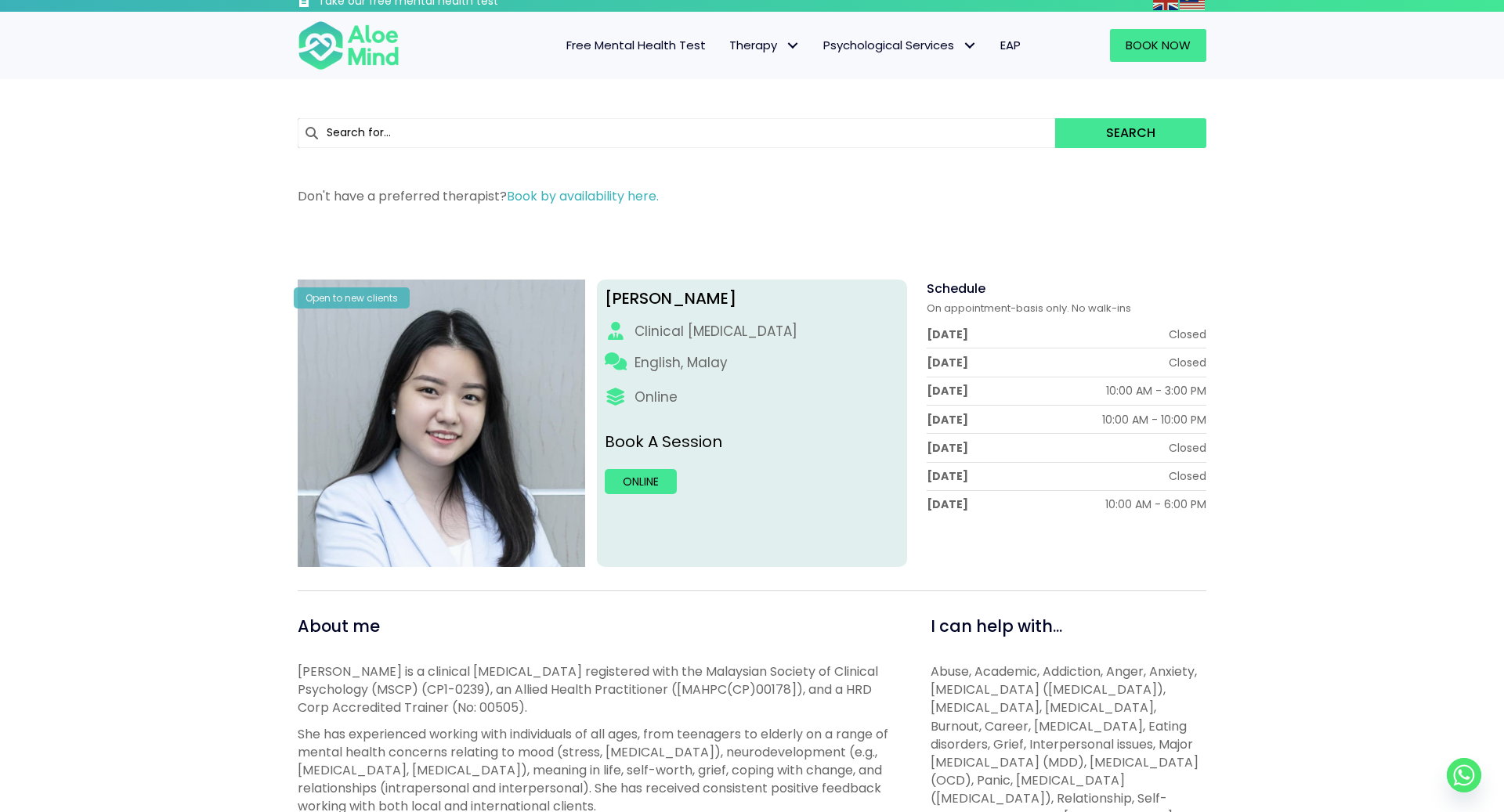
scroll to position [9, 0]
